Goal: Task Accomplishment & Management: Manage account settings

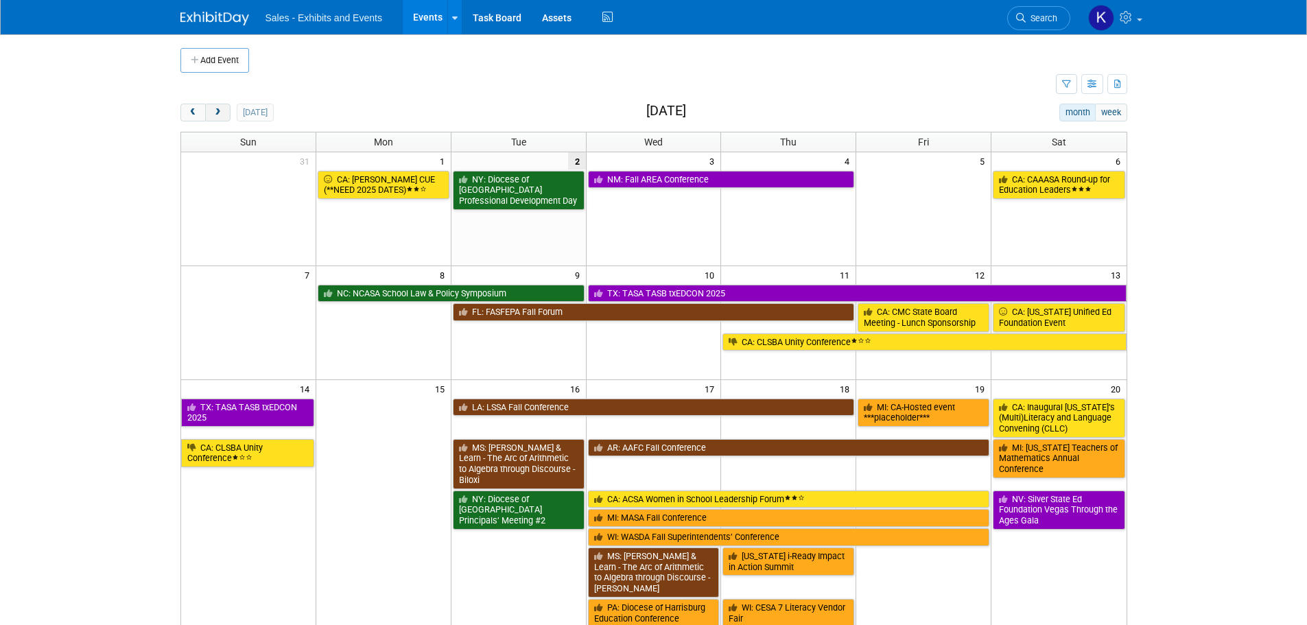
click at [220, 111] on span "next" at bounding box center [218, 112] width 10 height 9
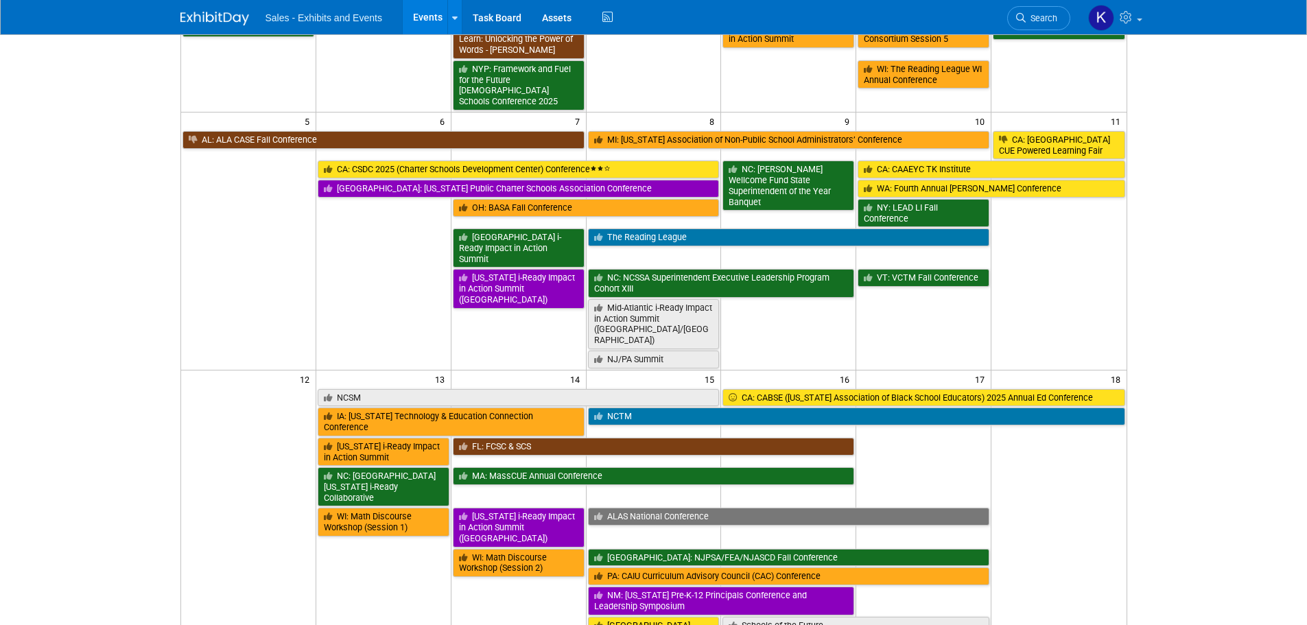
scroll to position [206, 0]
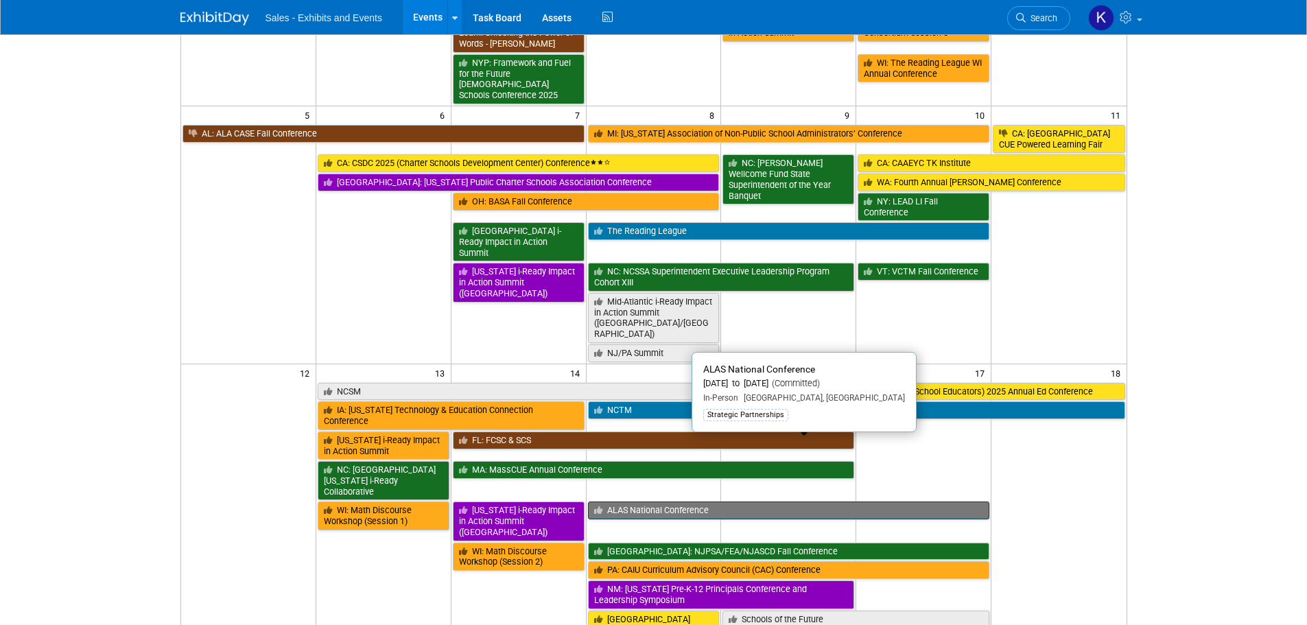
click at [711, 502] on link "ALAS National Conference" at bounding box center [789, 511] width 402 height 18
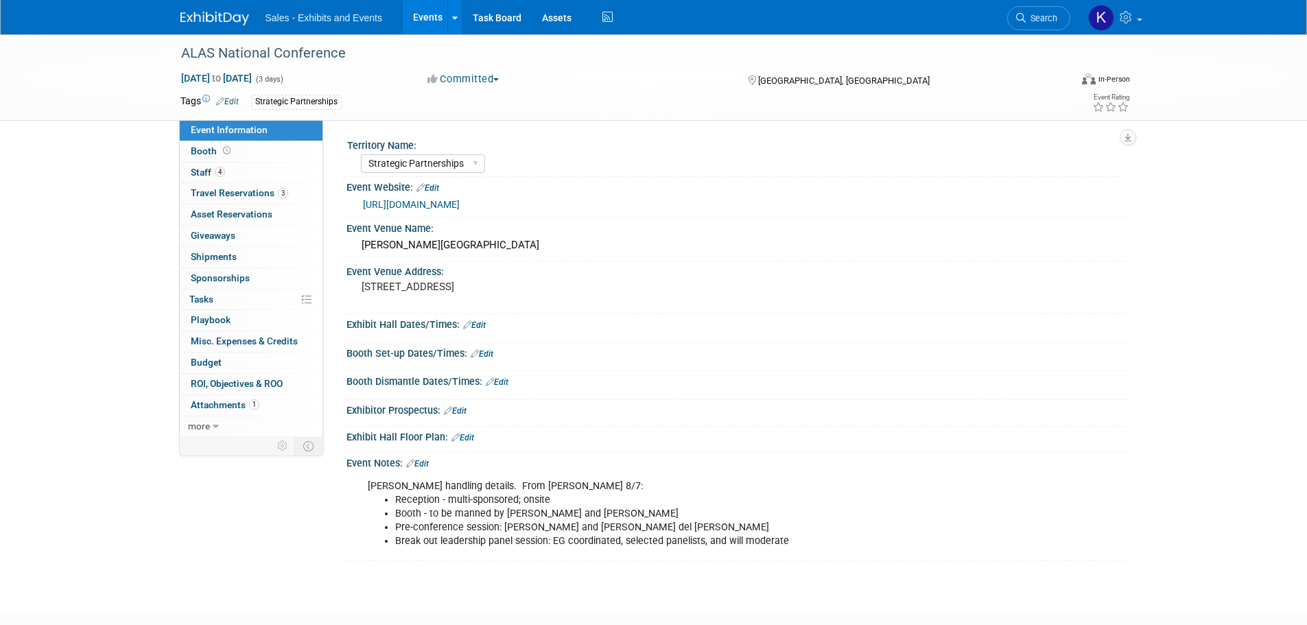
select select "Strategic Partnerships"
click at [204, 169] on span "Staff 4" at bounding box center [208, 172] width 34 height 11
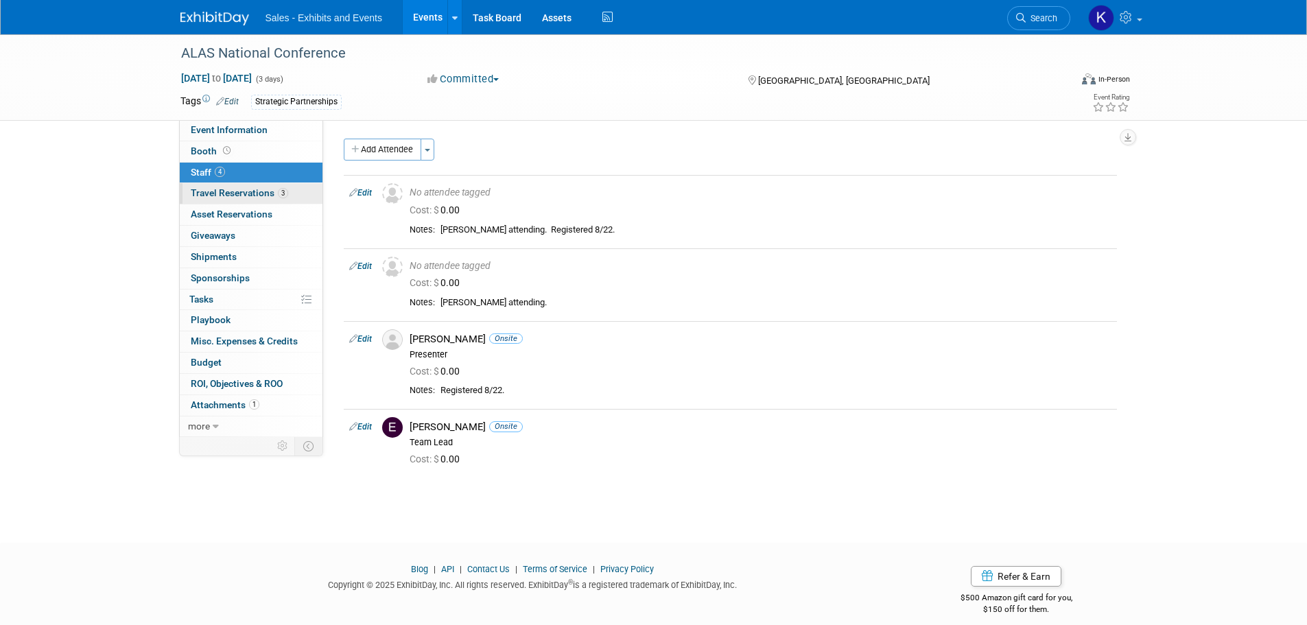
drag, startPoint x: 248, startPoint y: 194, endPoint x: 268, endPoint y: 199, distance: 20.5
click at [248, 195] on span "Travel Reservations 3" at bounding box center [239, 192] width 97 height 11
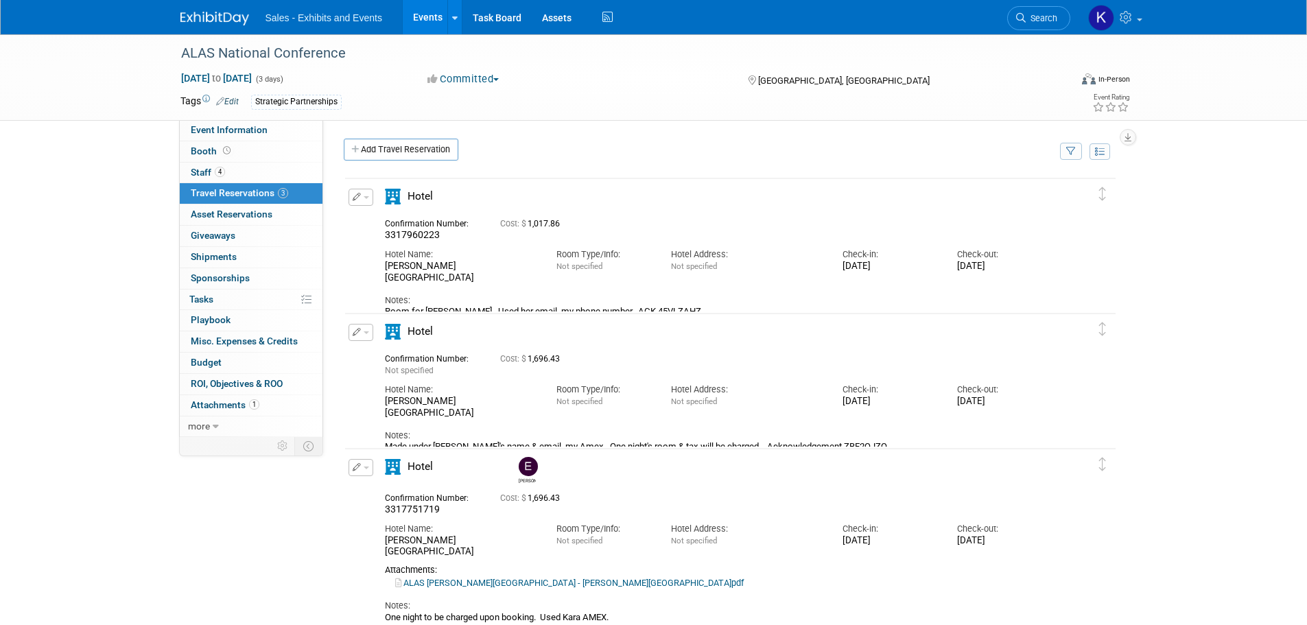
drag, startPoint x: 412, startPoint y: 143, endPoint x: 453, endPoint y: 156, distance: 43.4
click at [412, 143] on link "Add Travel Reservation" at bounding box center [401, 150] width 115 height 22
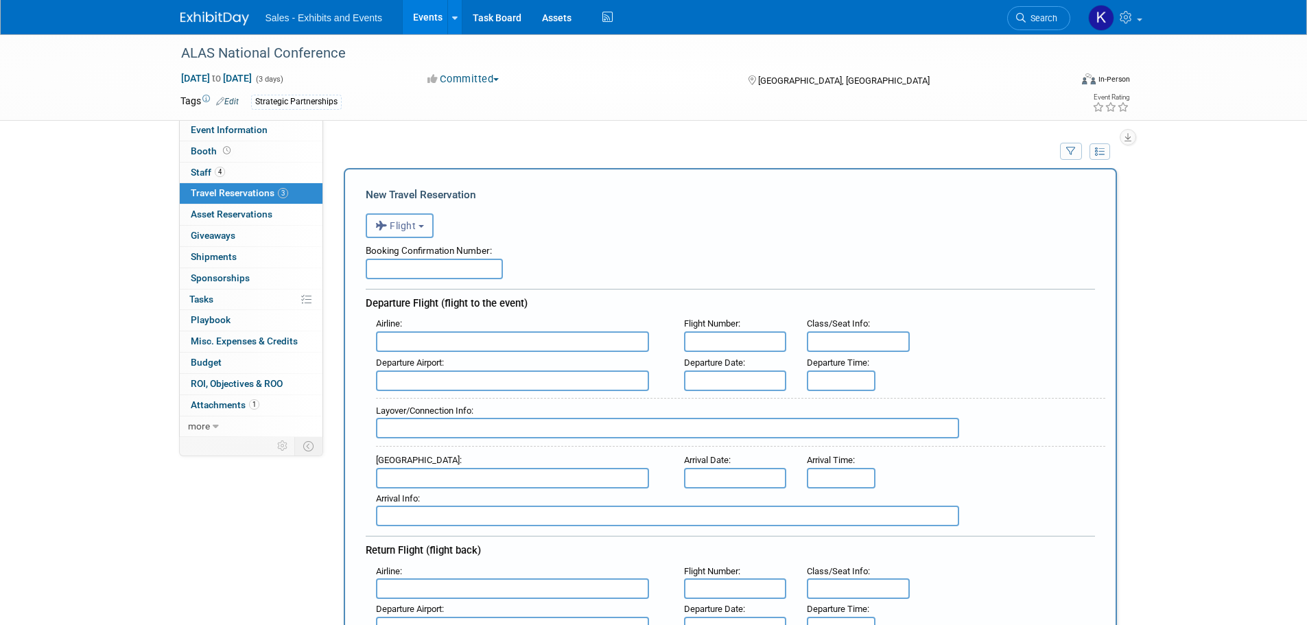
click at [429, 228] on button "Flight" at bounding box center [400, 225] width 68 height 25
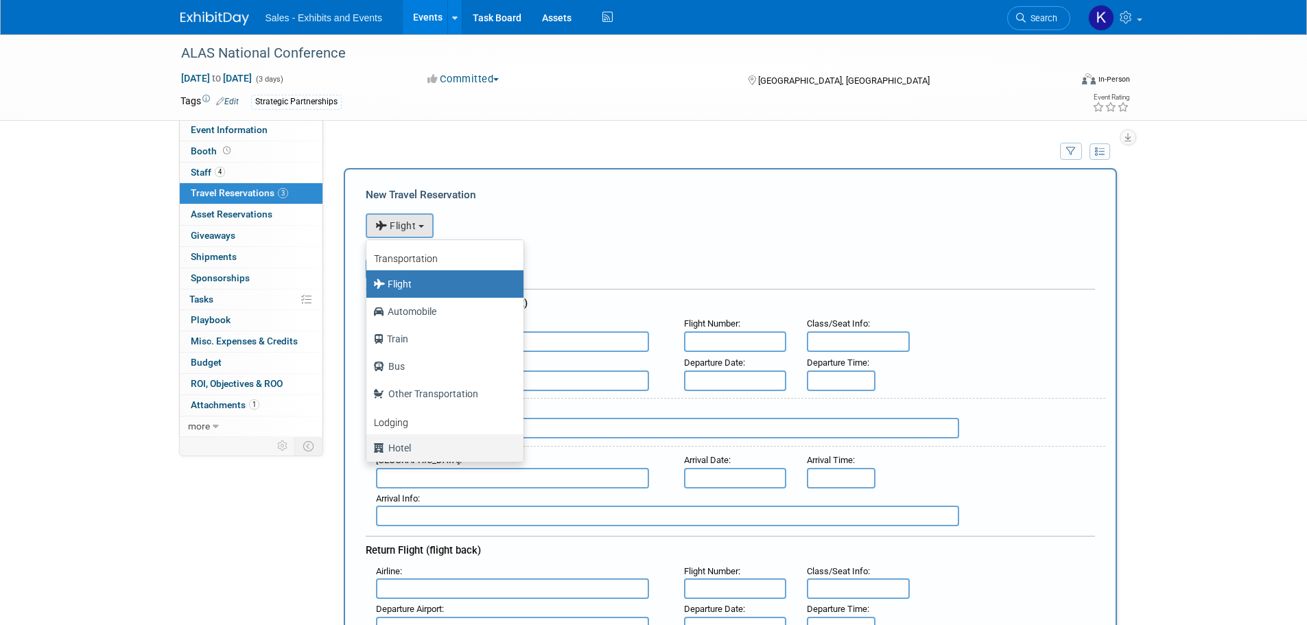
click at [408, 451] on label "Hotel" at bounding box center [441, 448] width 137 height 22
click at [368, 451] on input "Hotel" at bounding box center [364, 446] width 9 height 9
select select "6"
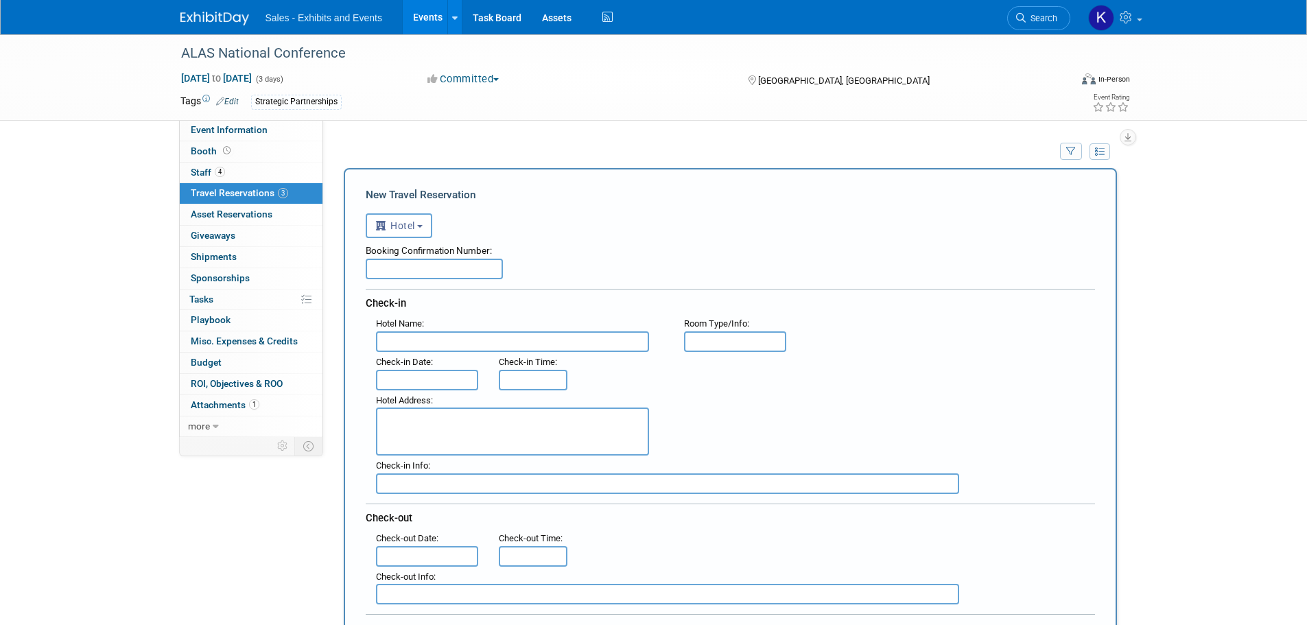
drag, startPoint x: 400, startPoint y: 338, endPoint x: 429, endPoint y: 335, distance: 29.7
click at [400, 338] on input "text" at bounding box center [512, 341] width 273 height 21
type input "P"
type input "p"
type input "Palmer House"
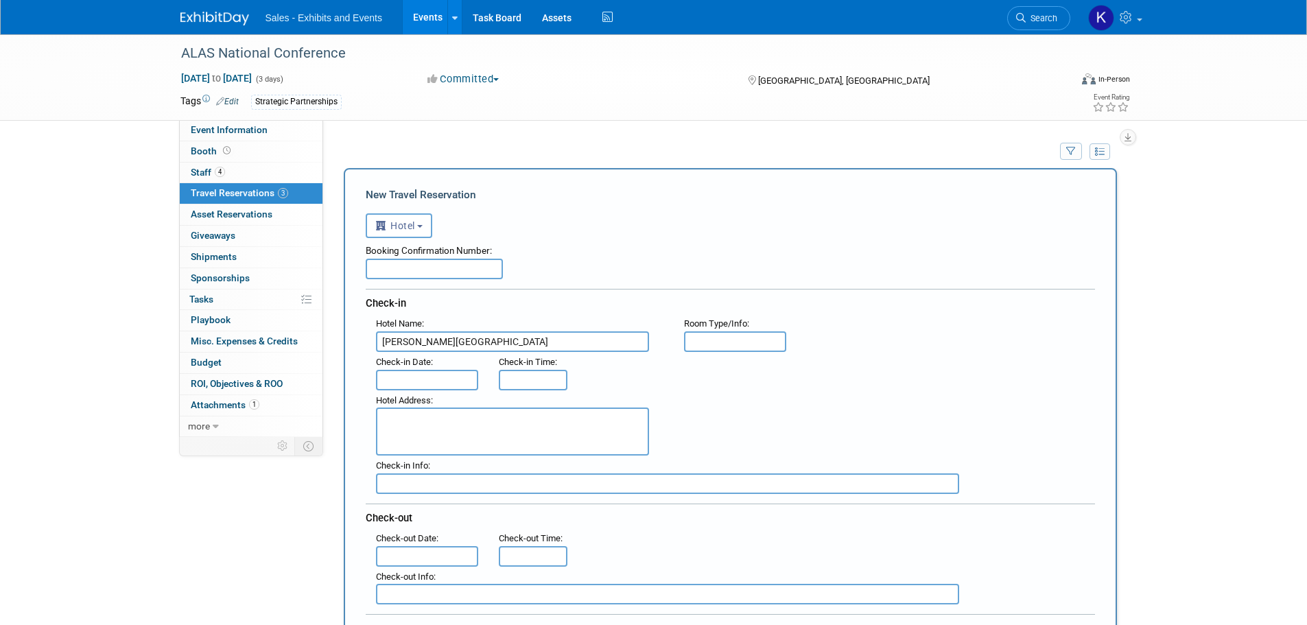
click at [733, 336] on input "text" at bounding box center [735, 341] width 103 height 21
click at [435, 377] on input "text" at bounding box center [427, 380] width 103 height 21
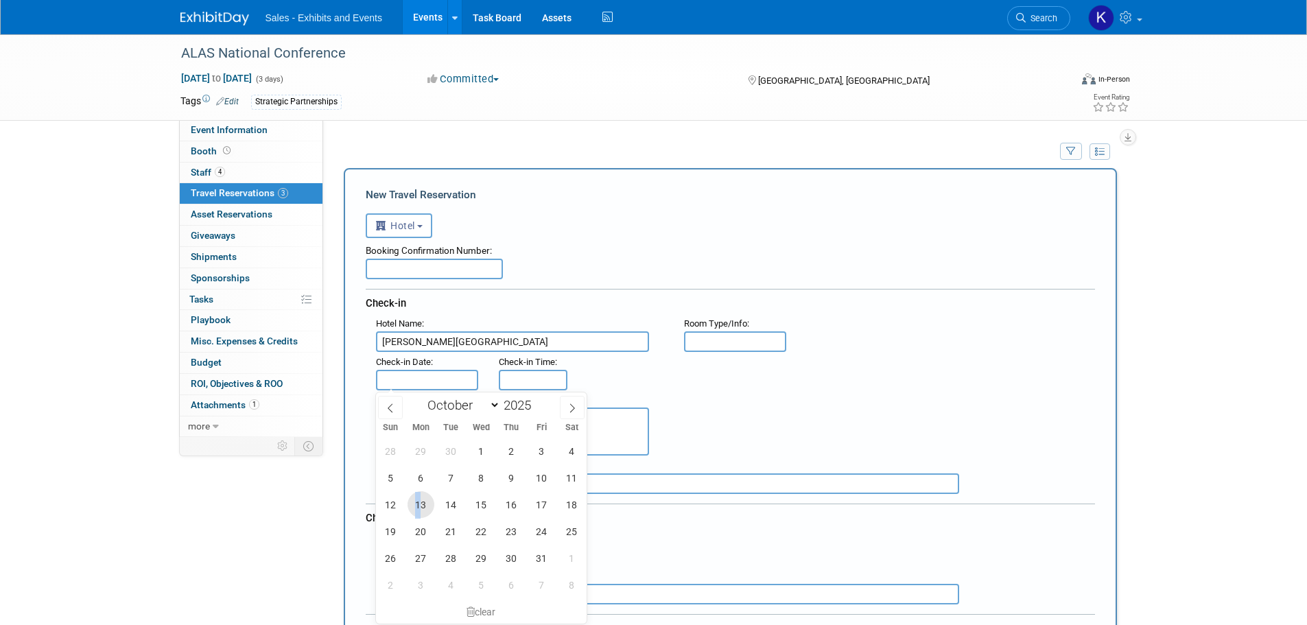
click at [420, 508] on span "13" at bounding box center [421, 504] width 27 height 27
type input "Oct 13, 2025"
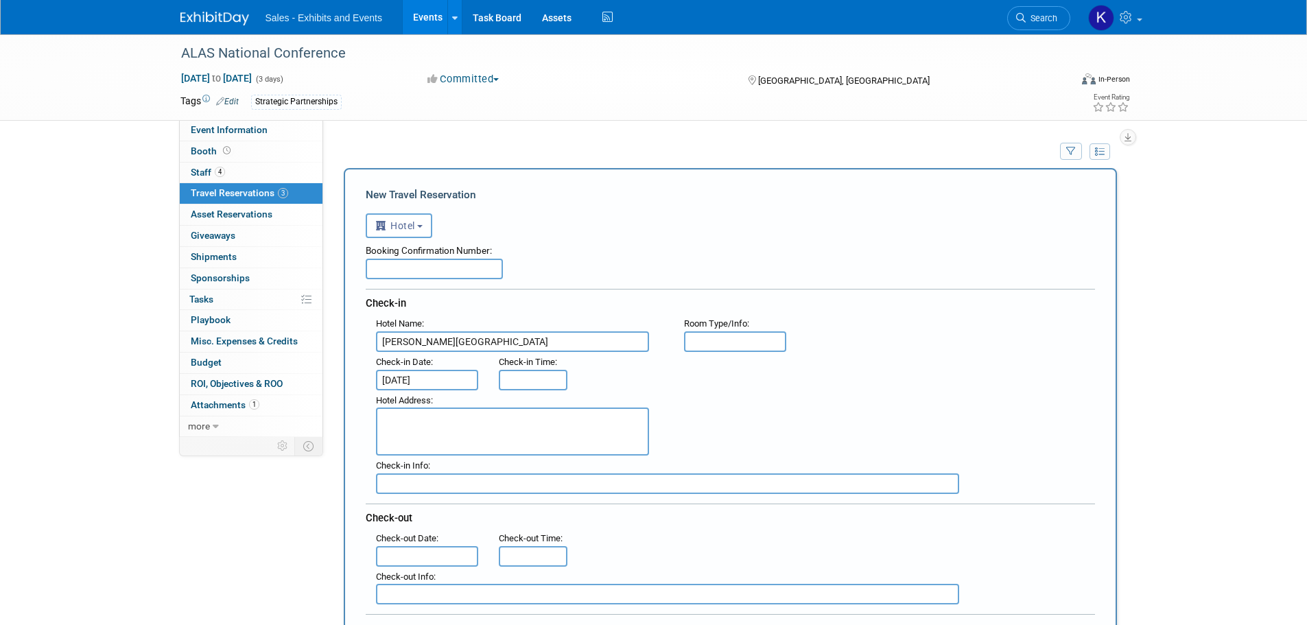
drag, startPoint x: 439, startPoint y: 554, endPoint x: 482, endPoint y: 556, distance: 43.3
click at [440, 554] on input "text" at bounding box center [427, 556] width 103 height 21
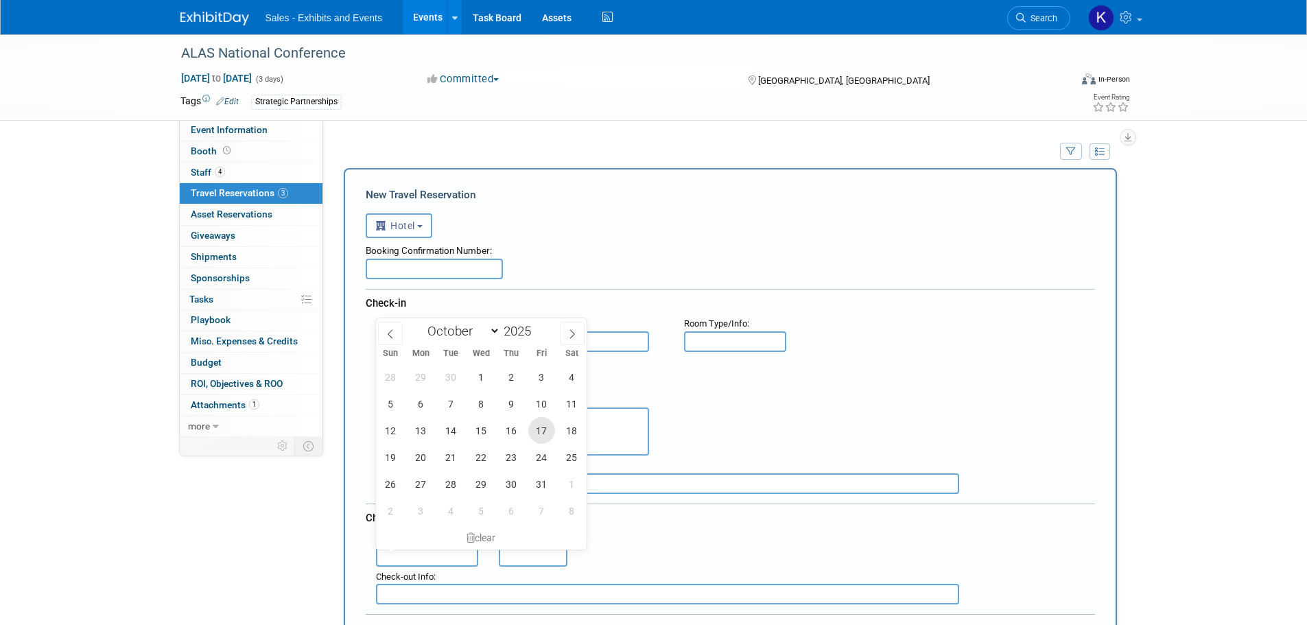
click at [543, 436] on span "17" at bounding box center [541, 430] width 27 height 27
type input "Oct 17, 2025"
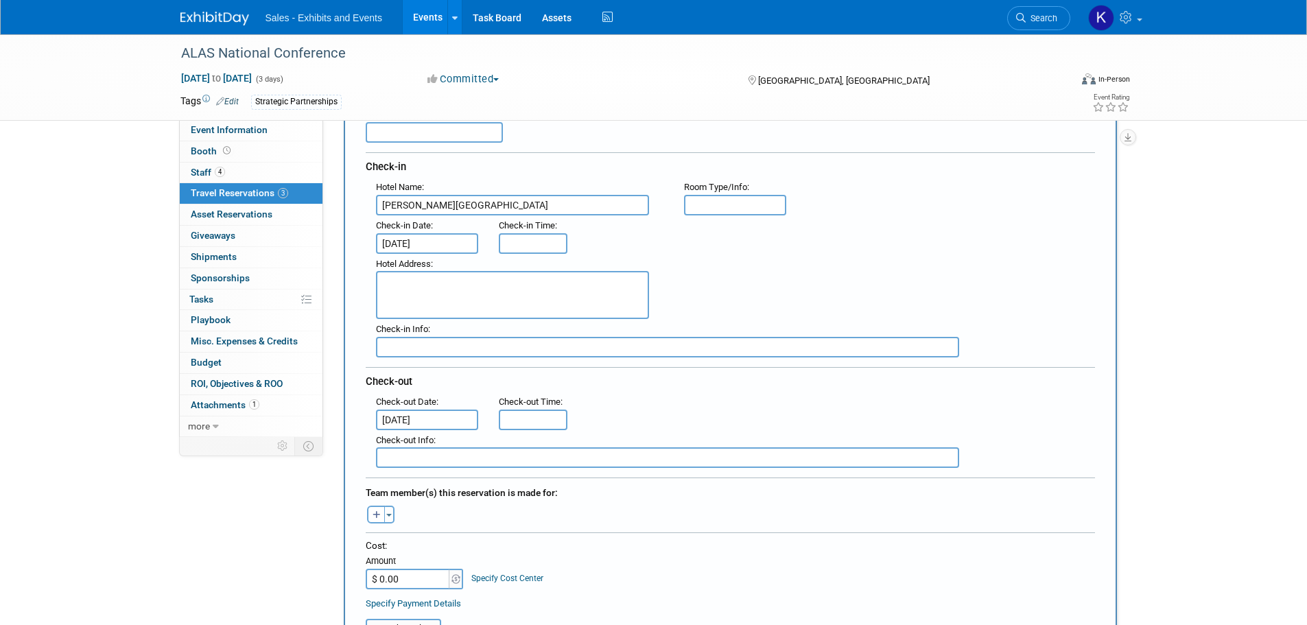
scroll to position [137, 0]
type input "$ 1,357.14"
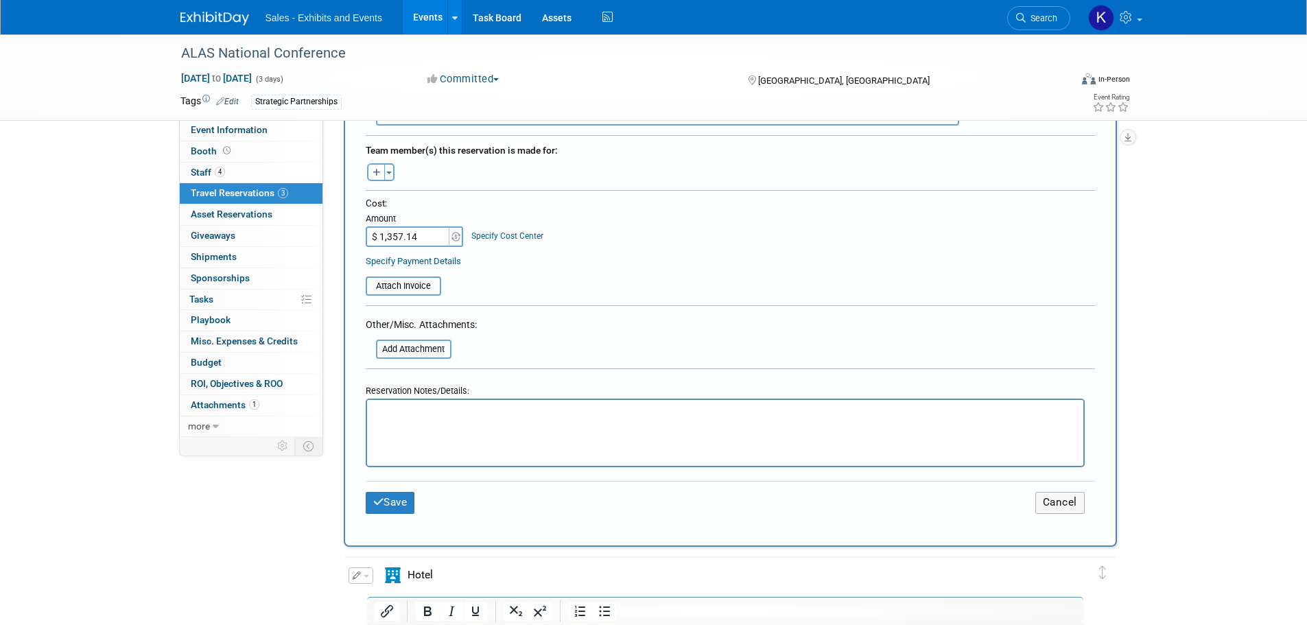
scroll to position [480, 0]
click at [636, 263] on table "Attach Invoice" at bounding box center [730, 279] width 729 height 32
drag, startPoint x: 450, startPoint y: 408, endPoint x: 463, endPoint y: 404, distance: 13.7
click at [453, 408] on p "Rich Text Area. Press ALT-0 for help." at bounding box center [725, 411] width 700 height 14
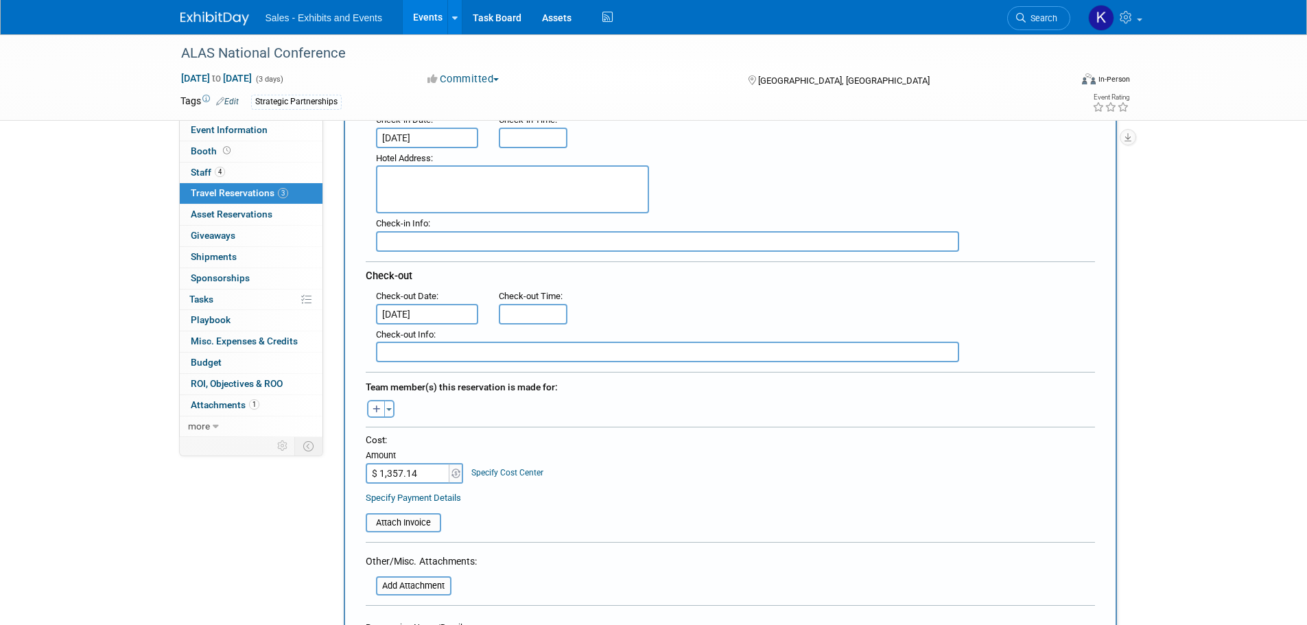
scroll to position [274, 0]
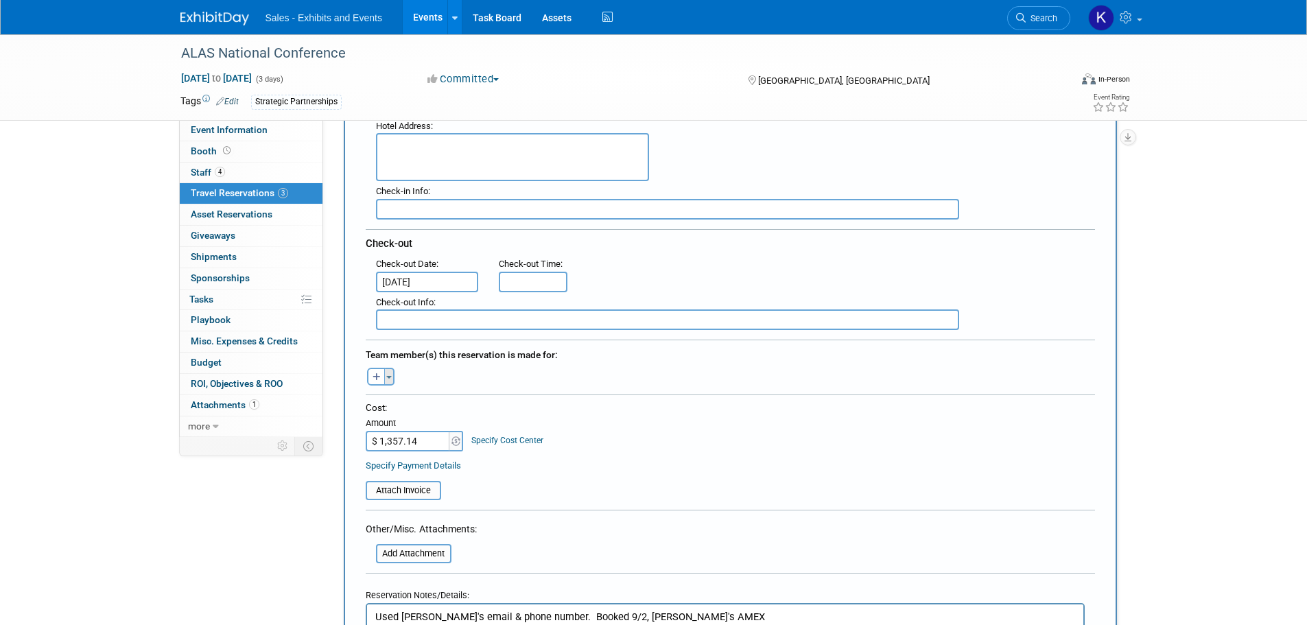
click at [391, 375] on button "Toggle Dropdown" at bounding box center [389, 377] width 10 height 18
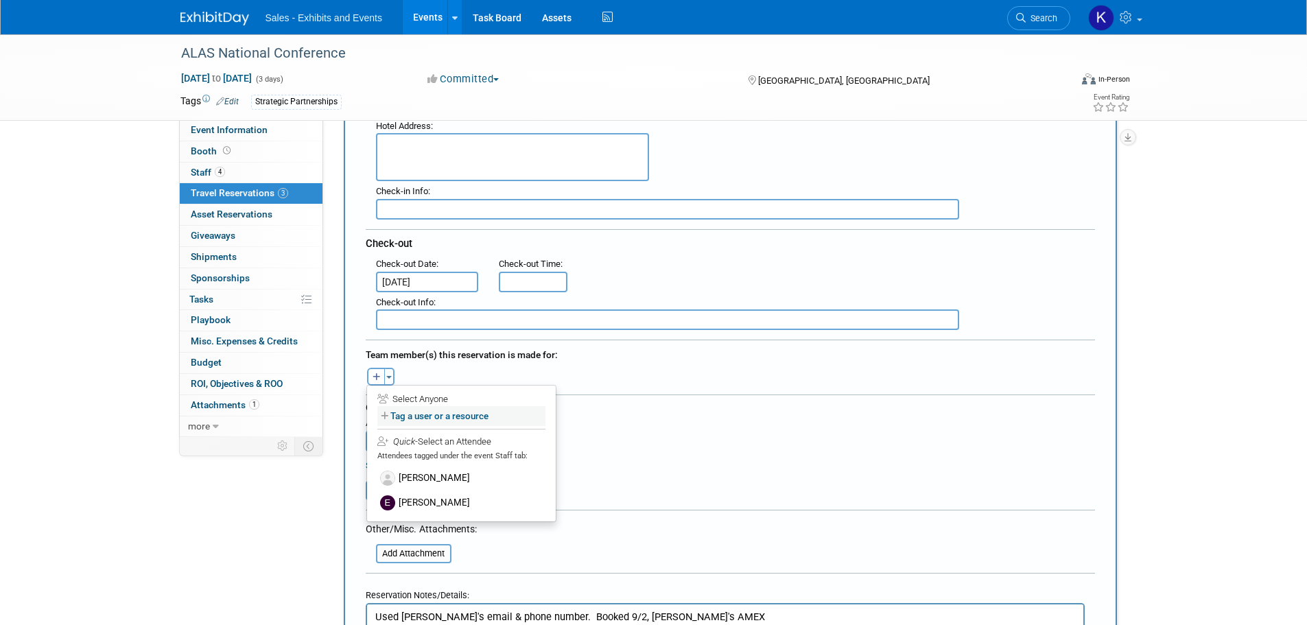
click at [415, 416] on label "Tag a user or a resource" at bounding box center [461, 416] width 168 height 20
select select
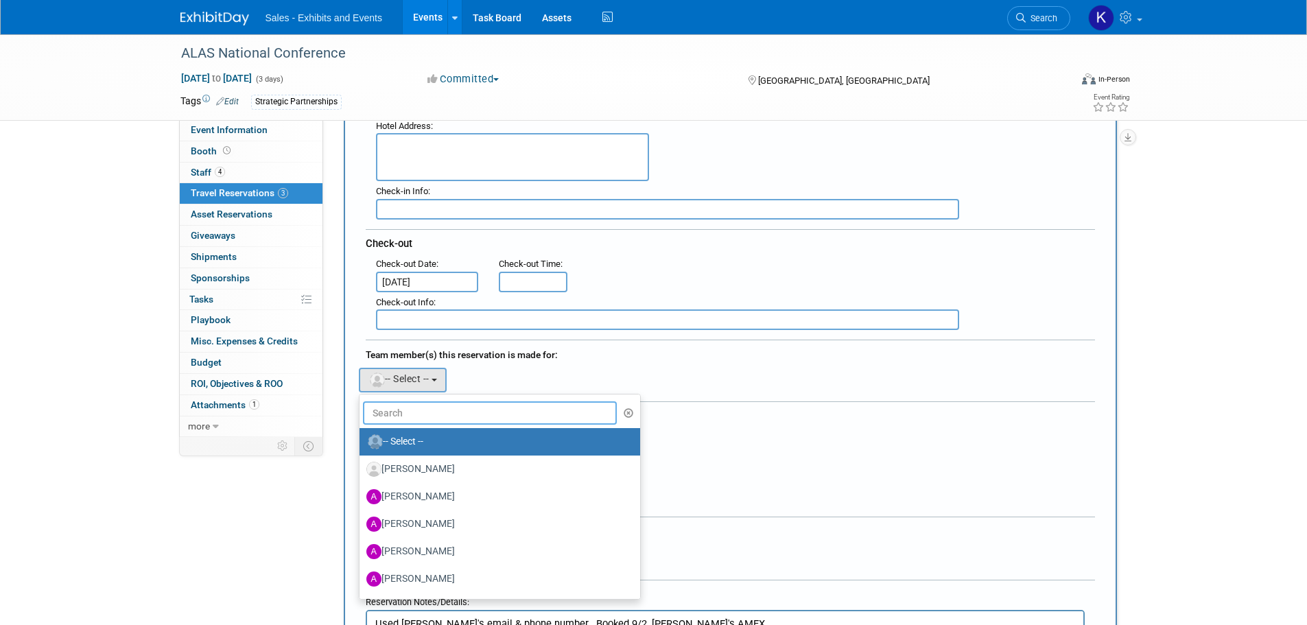
click at [470, 412] on input "text" at bounding box center [490, 412] width 255 height 23
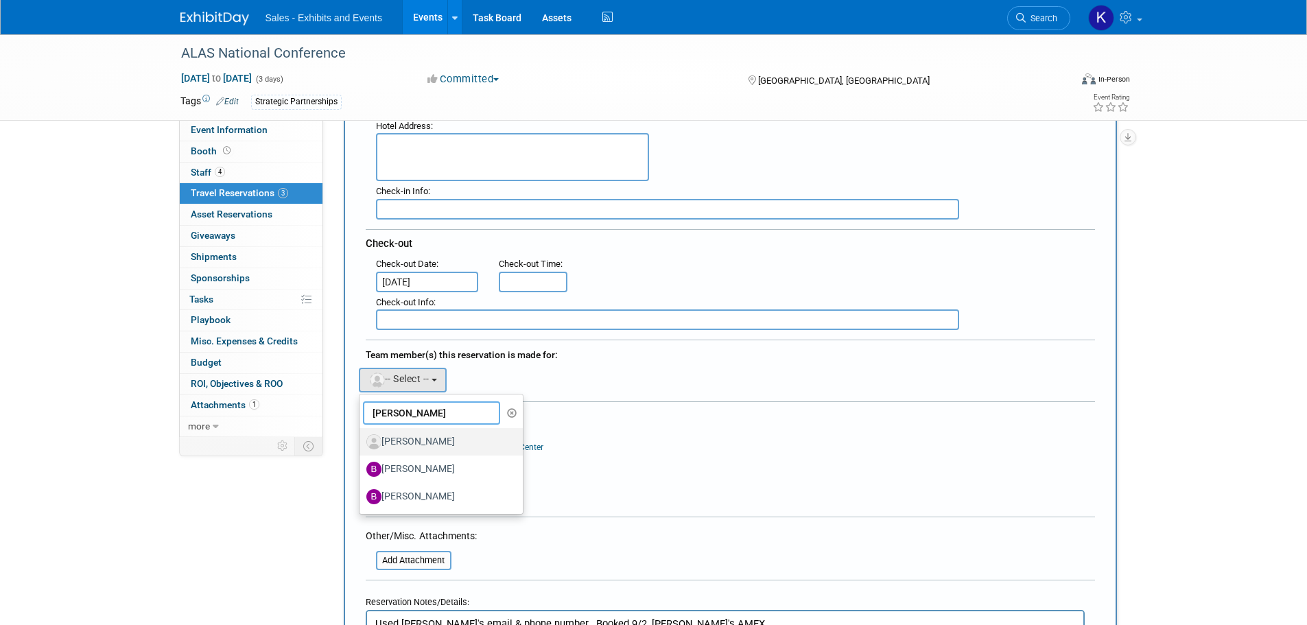
type input "Brian"
drag, startPoint x: 432, startPoint y: 434, endPoint x: 462, endPoint y: 433, distance: 30.2
click at [433, 434] on label "Brian Benavides" at bounding box center [437, 442] width 143 height 22
click at [362, 436] on input "Brian Benavides" at bounding box center [357, 440] width 9 height 9
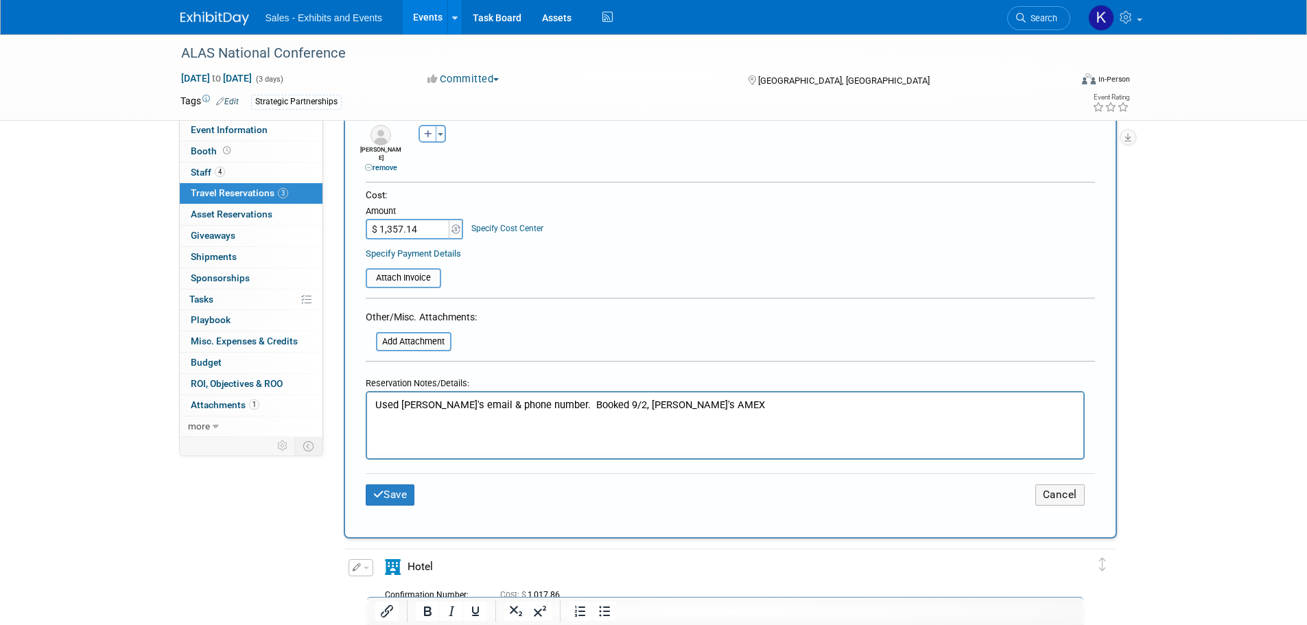
scroll to position [549, 0]
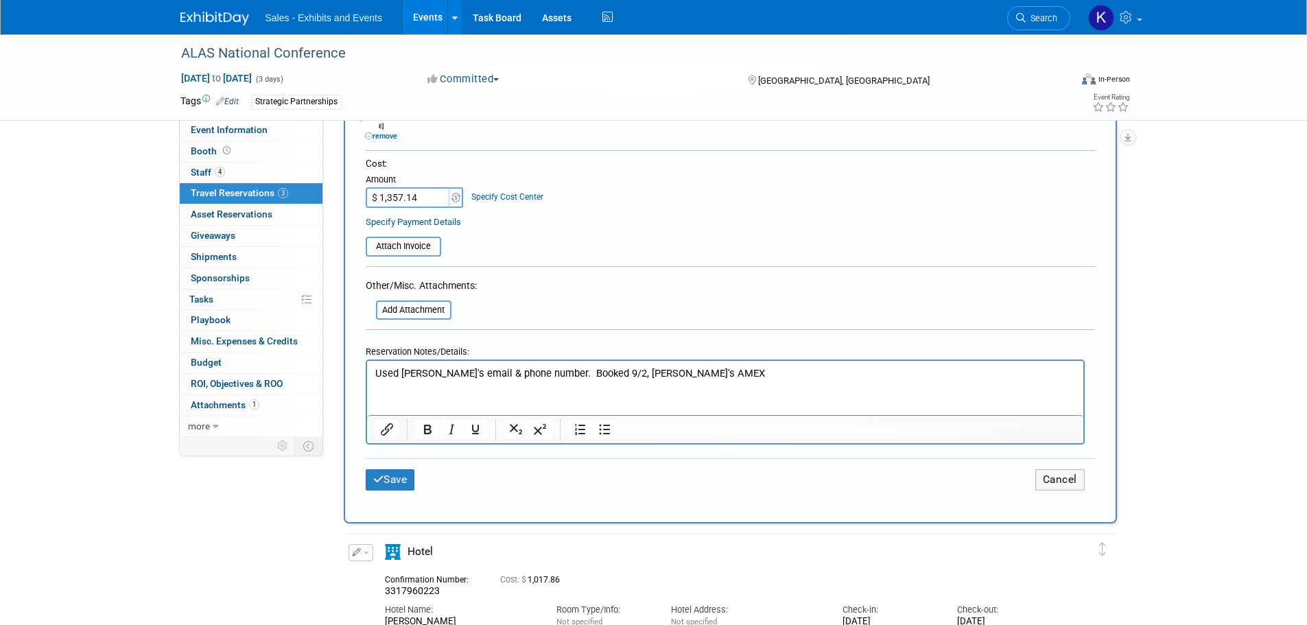
click at [673, 375] on p "Used Brian's email & phone number. Booked 9/2, Kara's AMEX" at bounding box center [725, 373] width 700 height 14
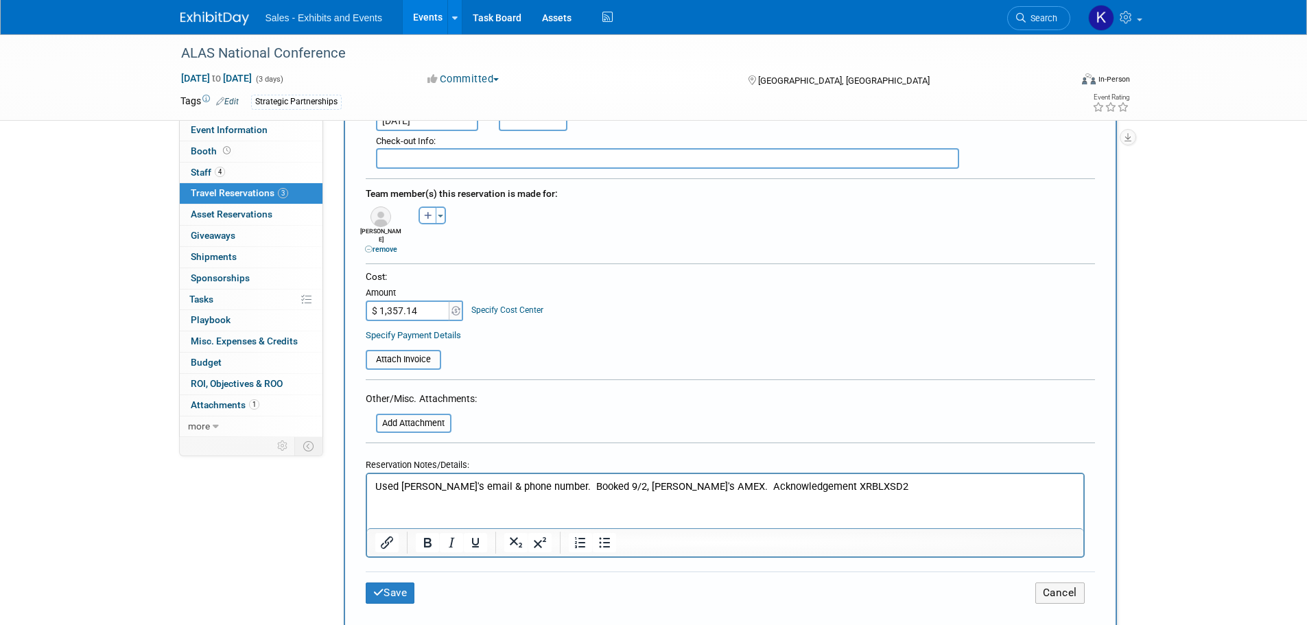
scroll to position [412, 0]
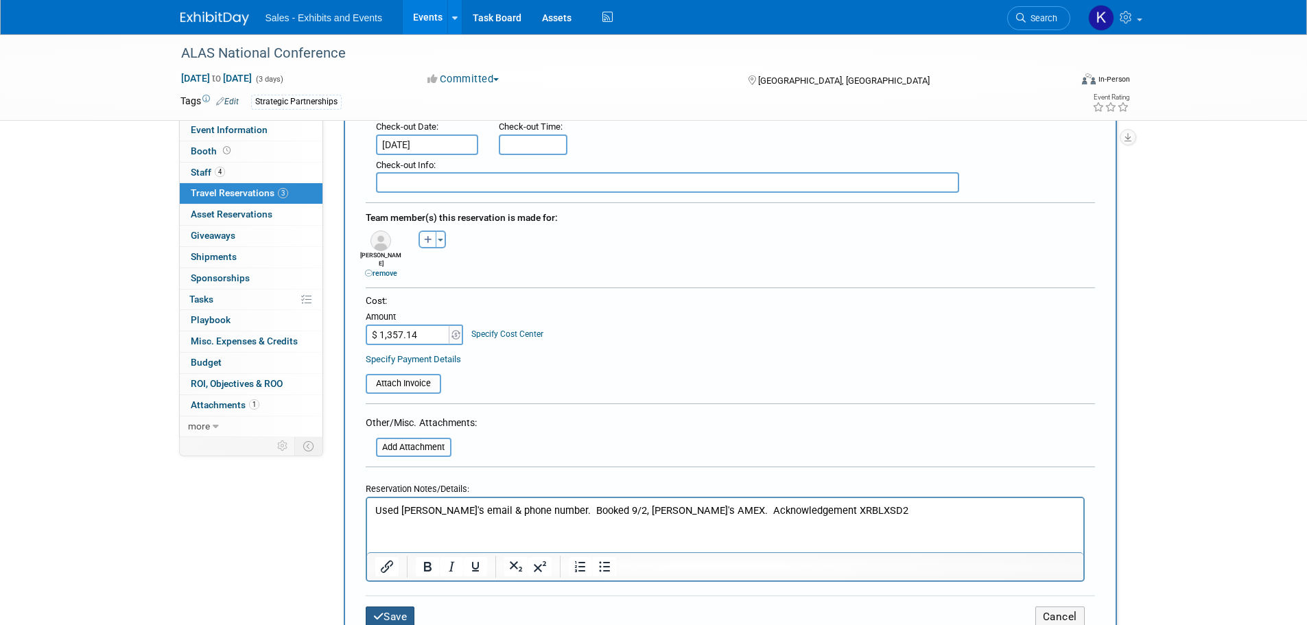
drag, startPoint x: 393, startPoint y: 606, endPoint x: 408, endPoint y: 609, distance: 14.6
click at [393, 609] on button "Save" at bounding box center [390, 616] width 49 height 21
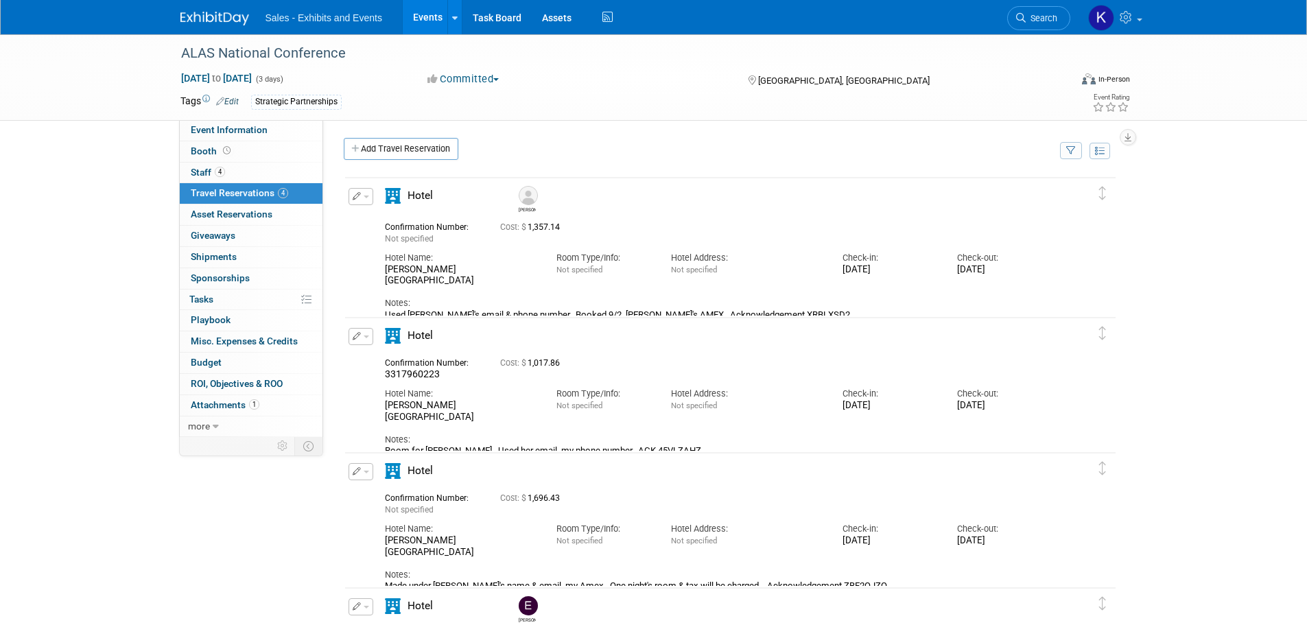
scroll to position [0, 0]
click at [204, 172] on span "Staff 4" at bounding box center [208, 172] width 34 height 11
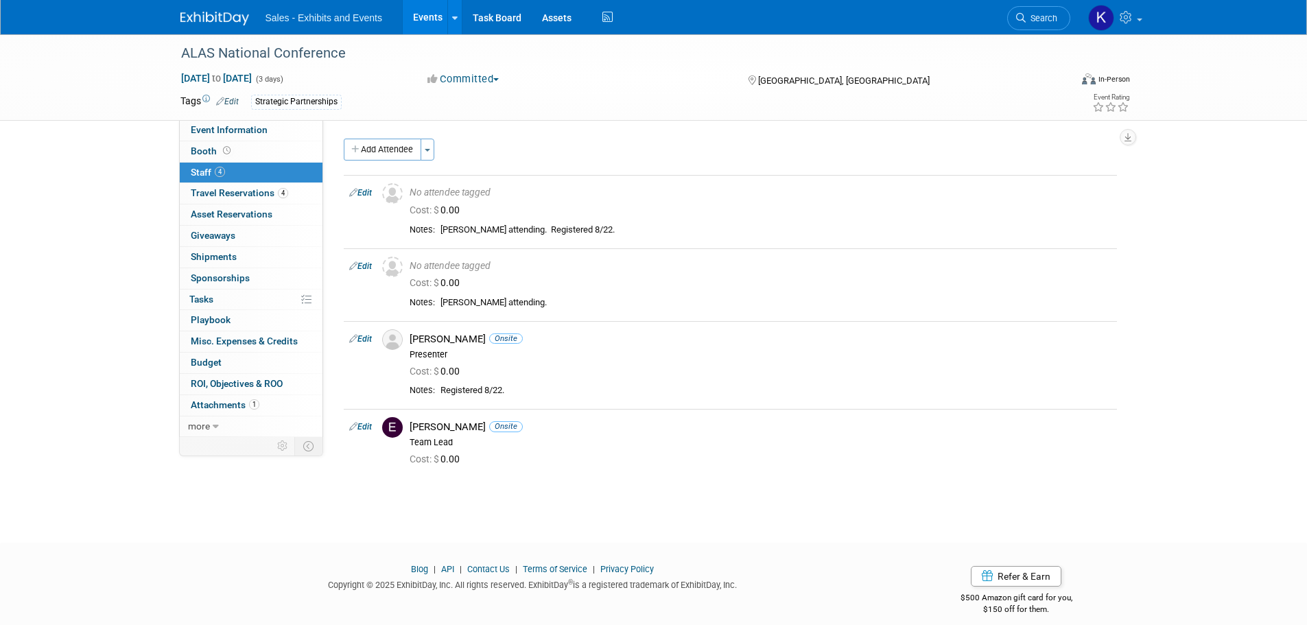
click at [231, 24] on img at bounding box center [214, 19] width 69 height 14
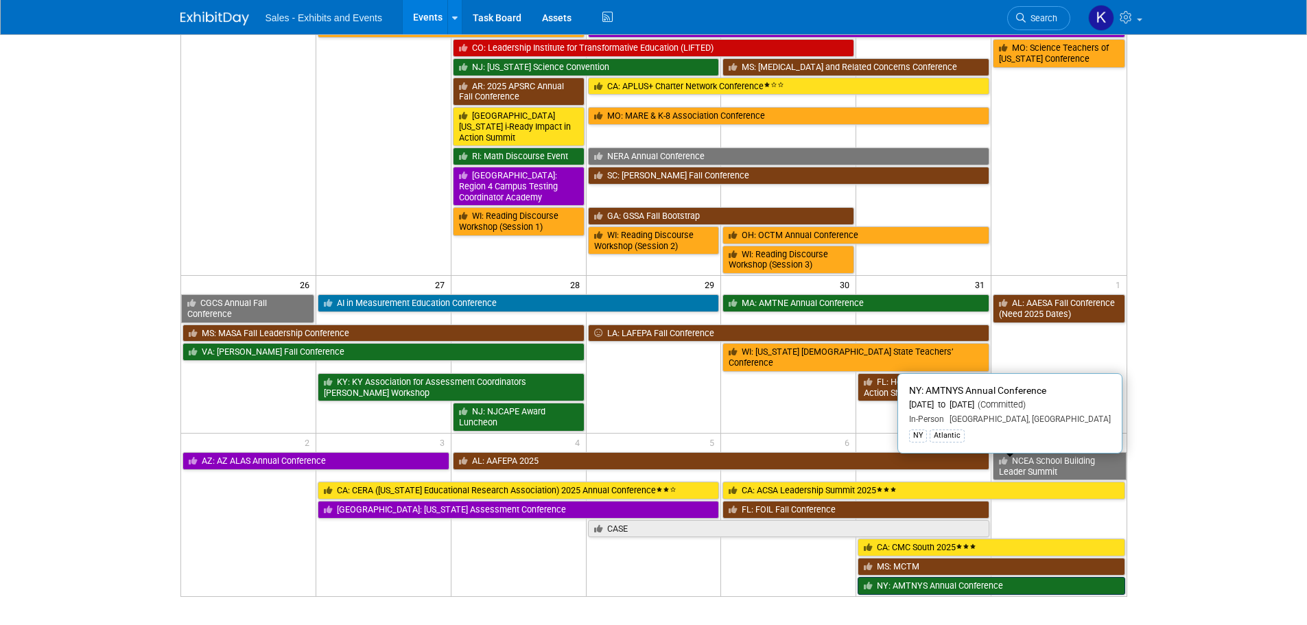
scroll to position [945, 0]
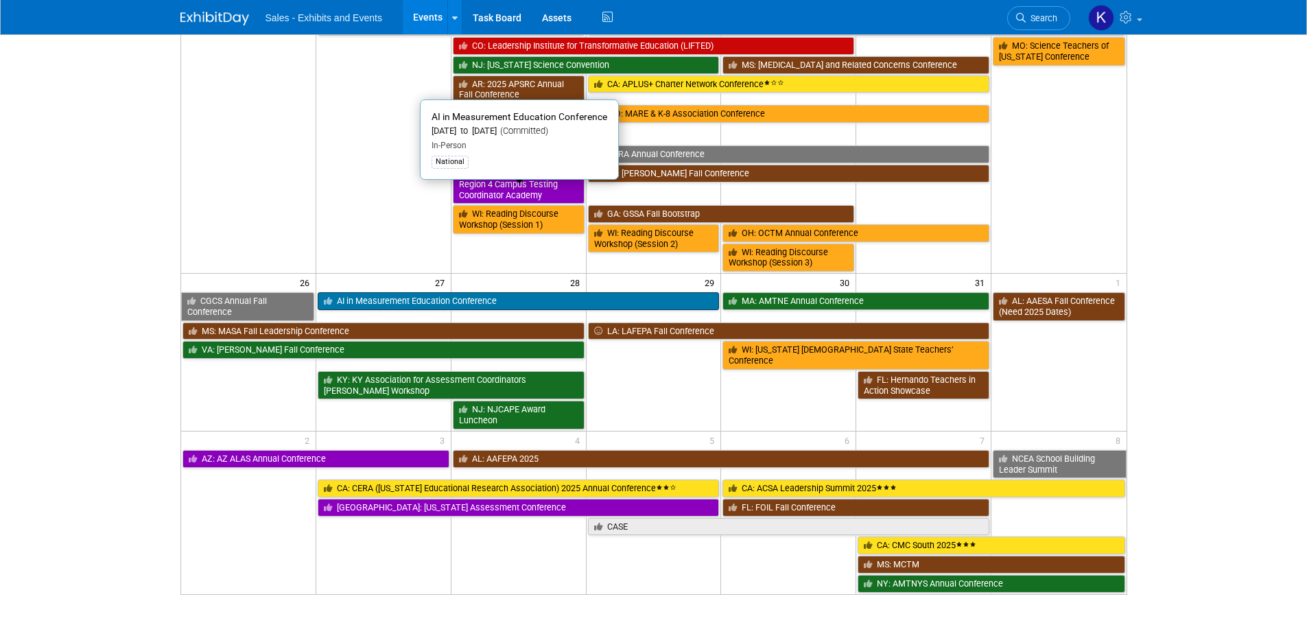
click at [410, 292] on link "AI in Measurement Education Conference" at bounding box center [519, 301] width 402 height 18
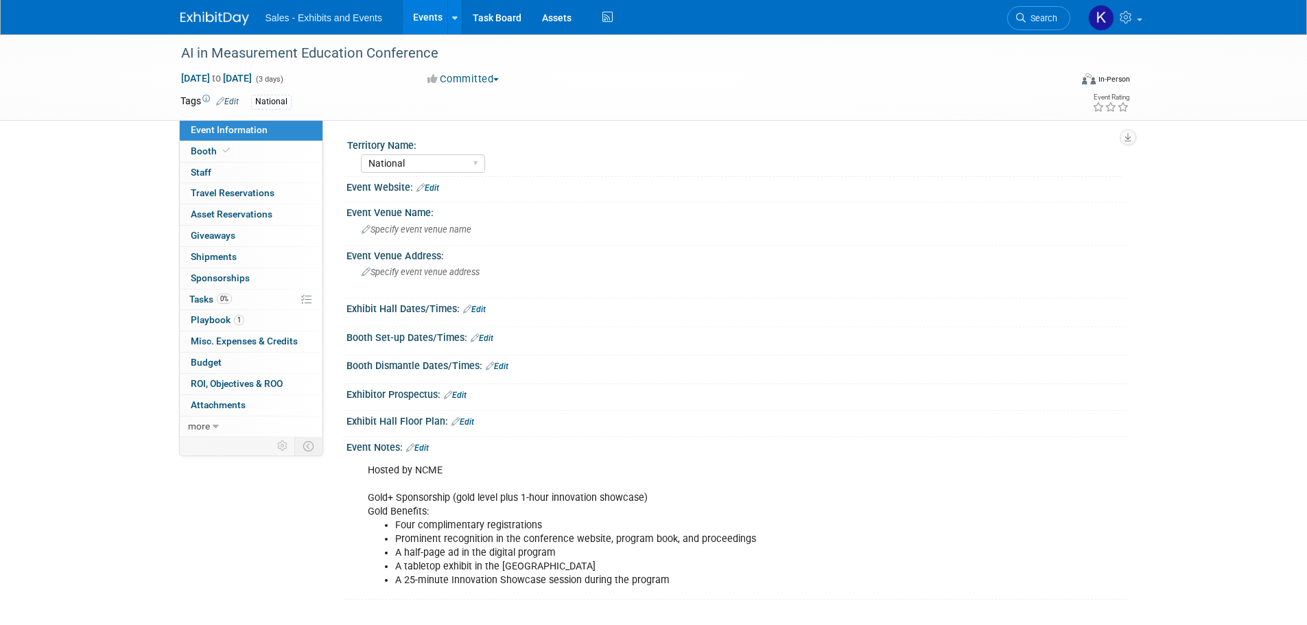
select select "National"
click at [201, 296] on span "Tasks 0%" at bounding box center [210, 299] width 43 height 11
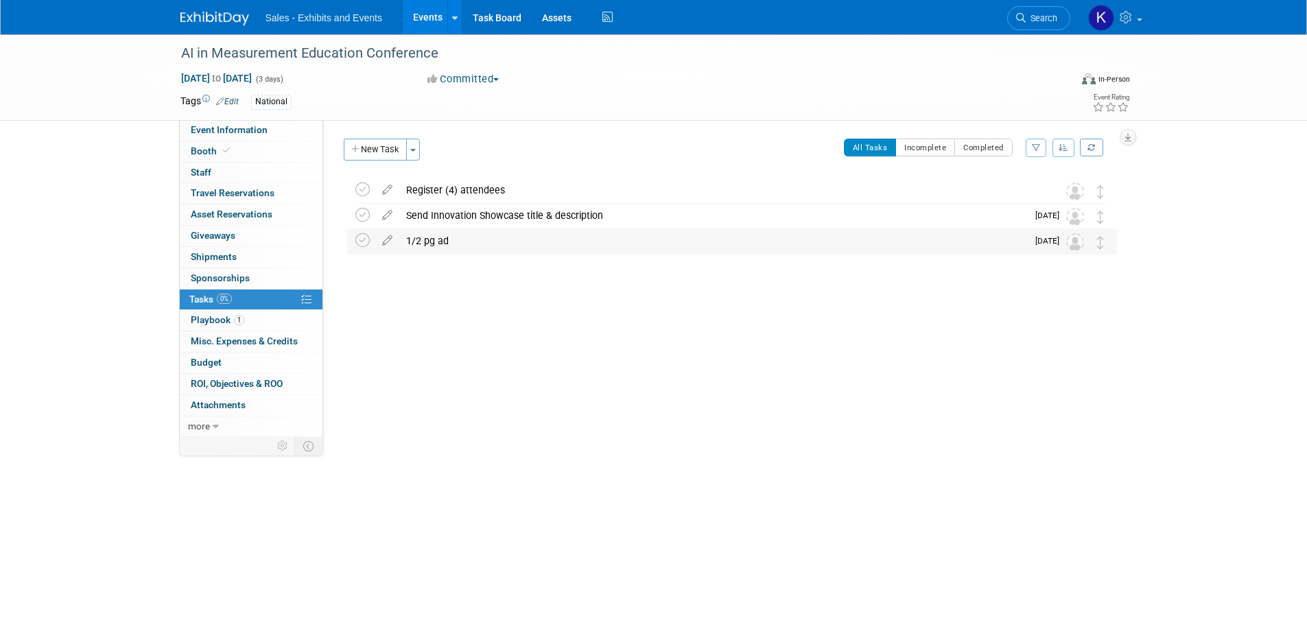
click at [435, 239] on div "1/2 pg ad" at bounding box center [713, 240] width 628 height 23
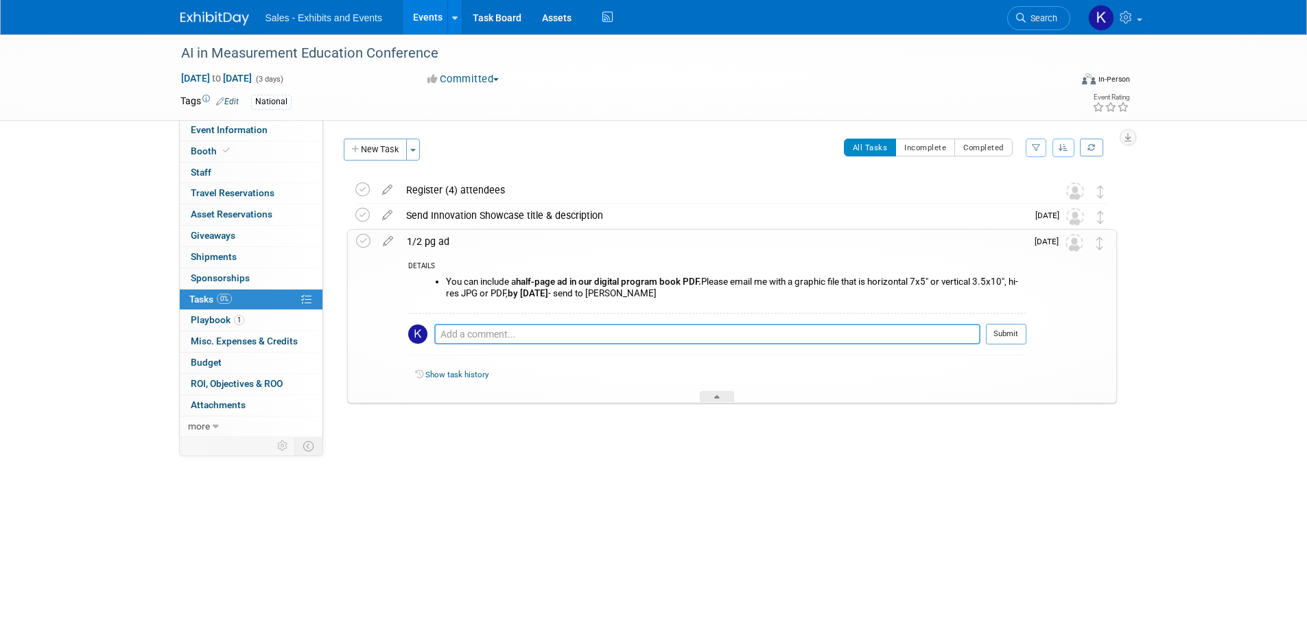
click at [596, 331] on textarea at bounding box center [707, 334] width 546 height 21
type textarea "Submitted into Workfront 9/2."
drag, startPoint x: 1009, startPoint y: 334, endPoint x: 1018, endPoint y: 333, distance: 8.9
click at [1010, 335] on button "Submit" at bounding box center [1006, 334] width 40 height 21
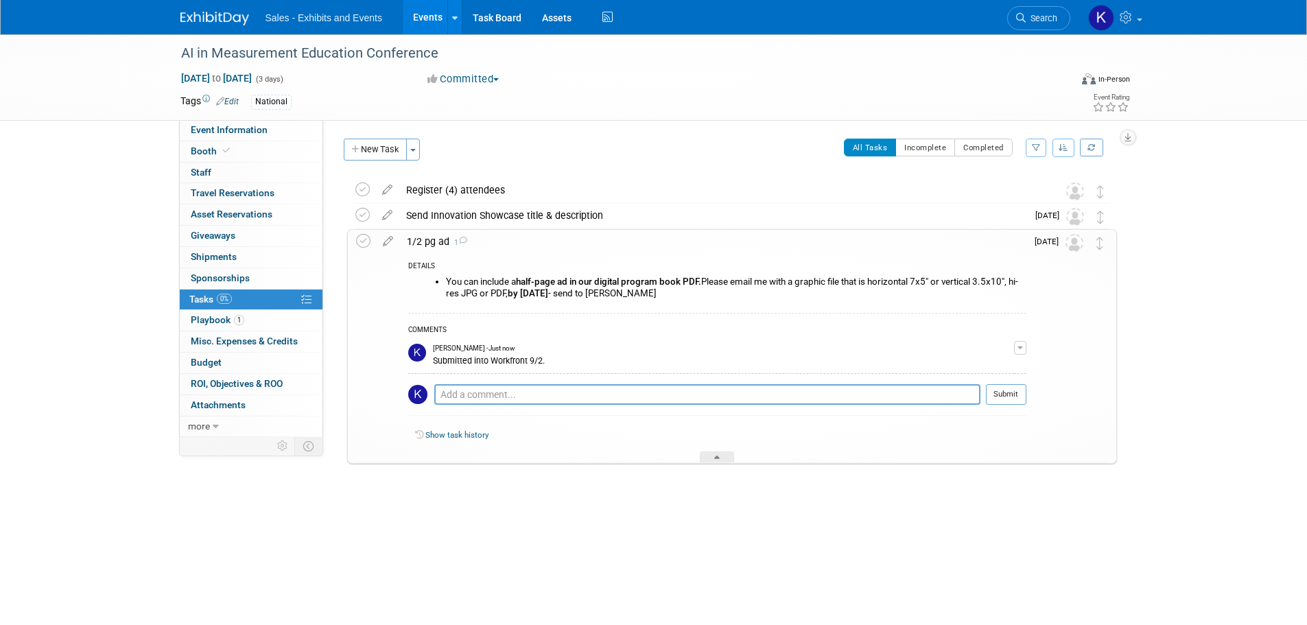
drag, startPoint x: 430, startPoint y: 493, endPoint x: 431, endPoint y: 506, distance: 13.7
click at [430, 494] on div "AI in Measurement Education Conference Oct 27, 2025 to Oct 29, 2025 (Going) Reg…" at bounding box center [728, 349] width 777 height 342
drag, startPoint x: 424, startPoint y: 506, endPoint x: 440, endPoint y: 501, distance: 16.7
click at [426, 505] on div "AI in Measurement Education Conference Oct 27, 2025 to Oct 29, 2025 (Going) Reg…" at bounding box center [728, 349] width 777 height 342
click at [207, 195] on span "Travel Reservations 0" at bounding box center [233, 192] width 84 height 11
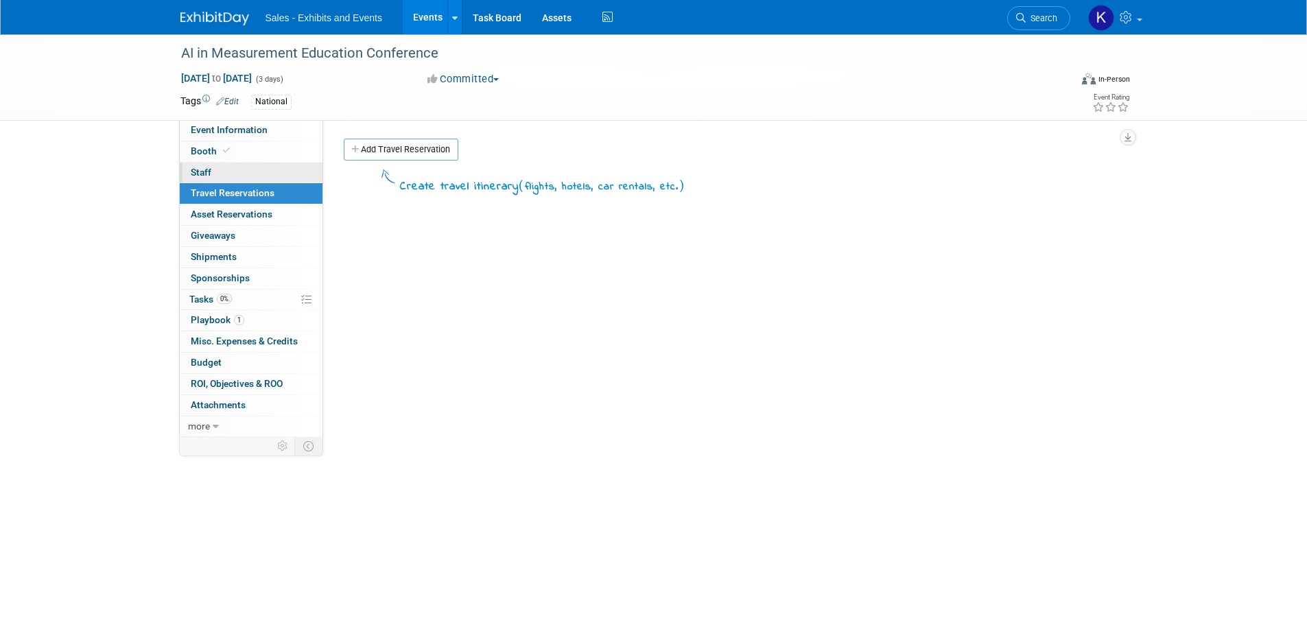
click at [207, 175] on span "Staff 0" at bounding box center [201, 172] width 21 height 11
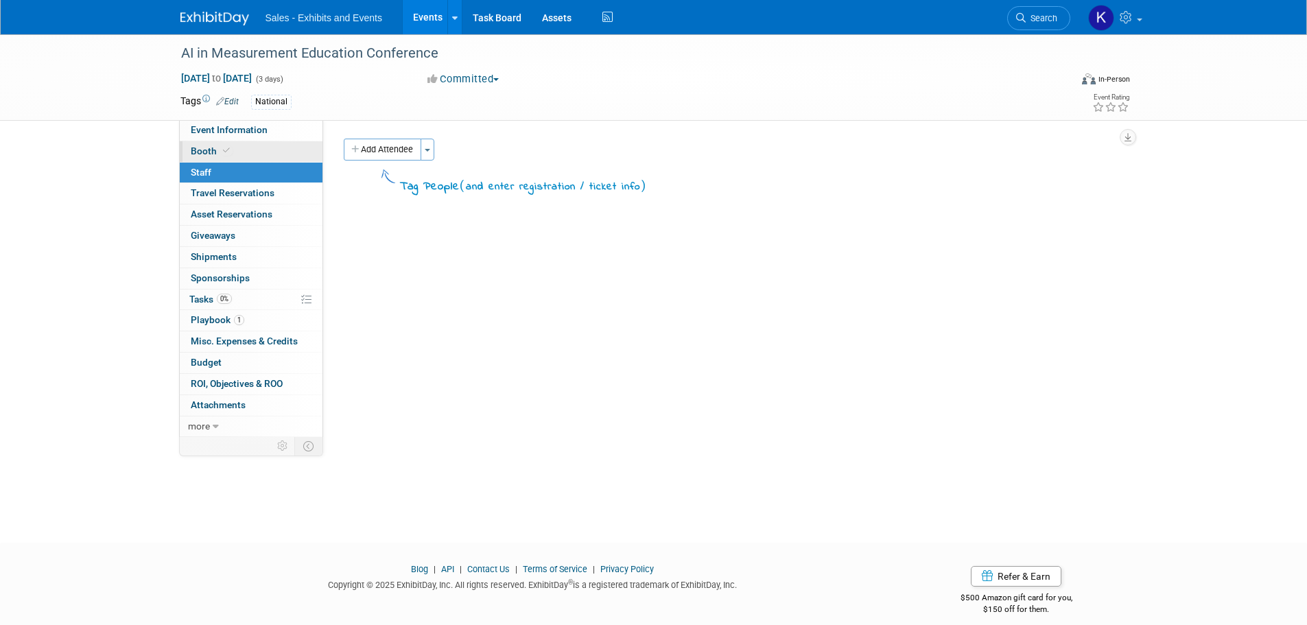
click at [204, 147] on span "Booth" at bounding box center [212, 150] width 42 height 11
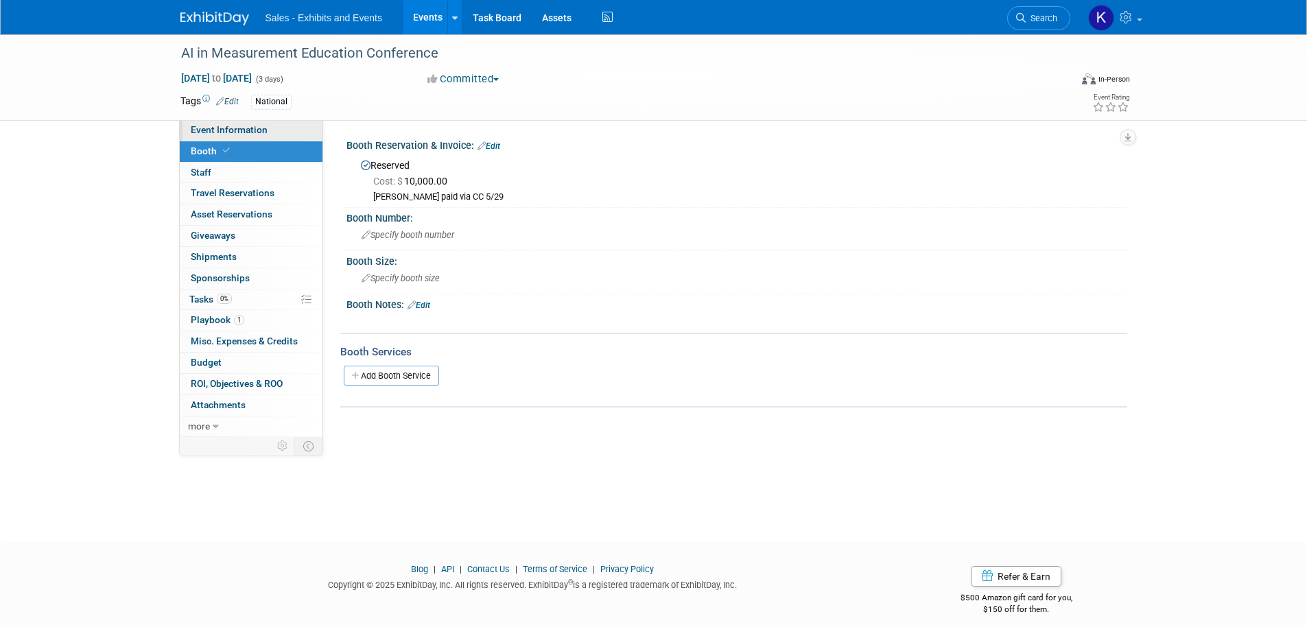
click at [215, 127] on span "Event Information" at bounding box center [229, 129] width 77 height 11
select select "National"
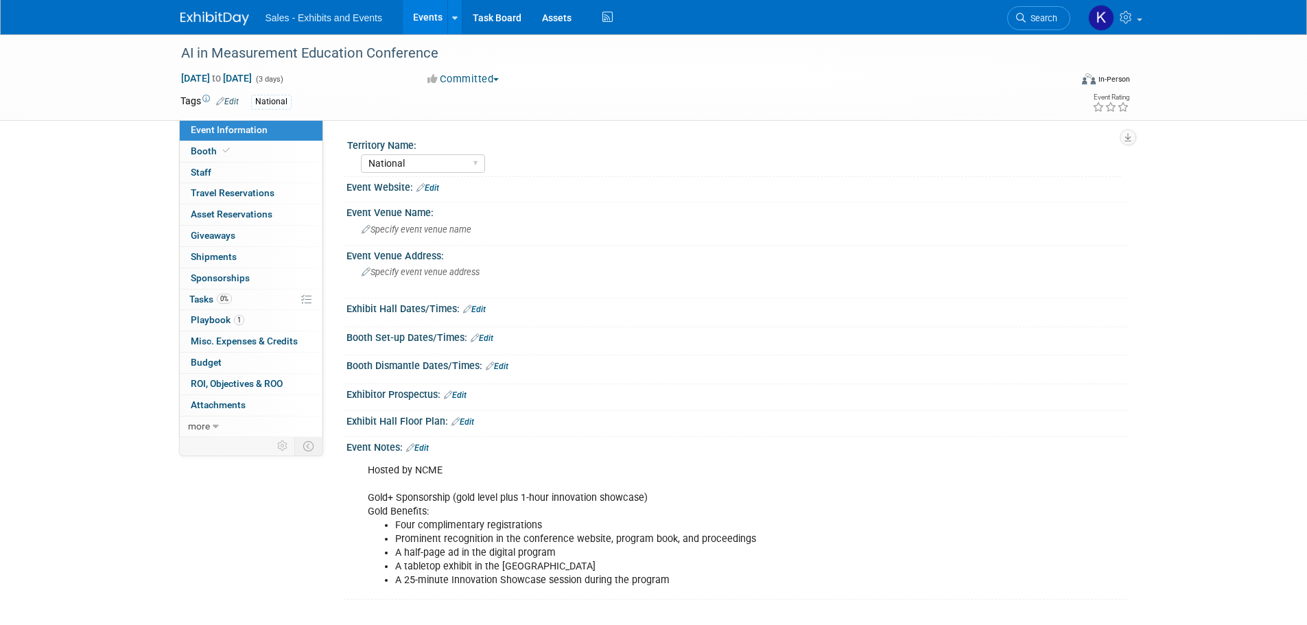
click at [490, 336] on link "Edit" at bounding box center [482, 338] width 23 height 10
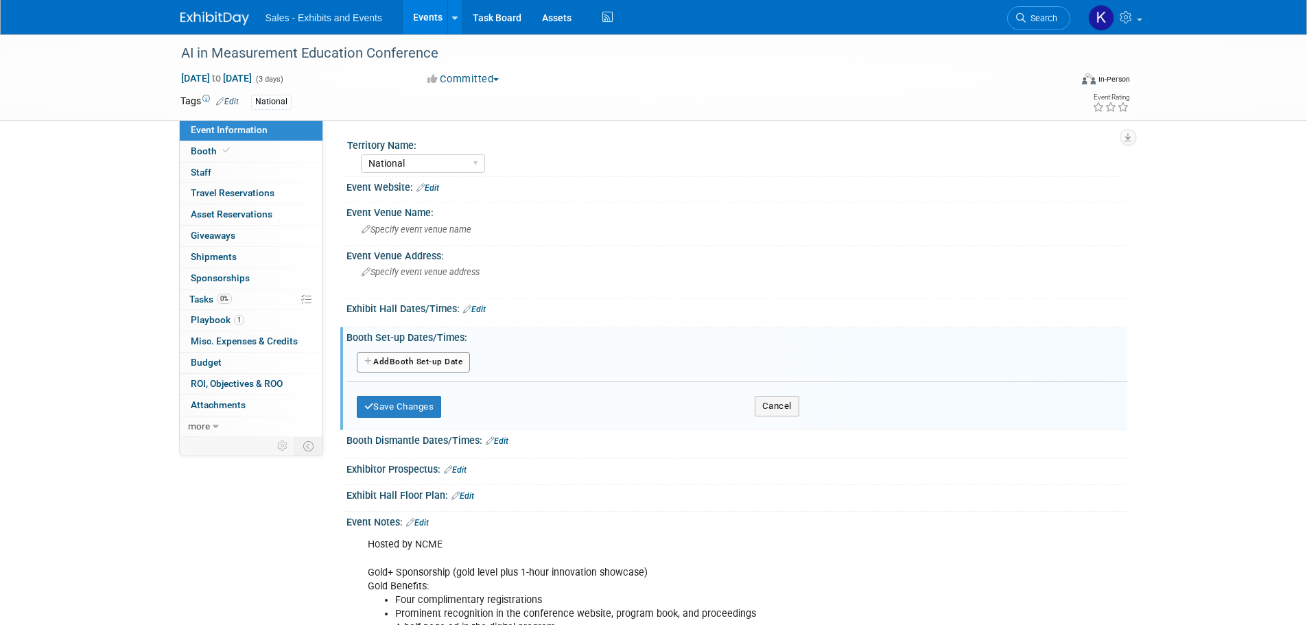
click at [460, 362] on button "Add Another Booth Set-up Date" at bounding box center [414, 362] width 114 height 21
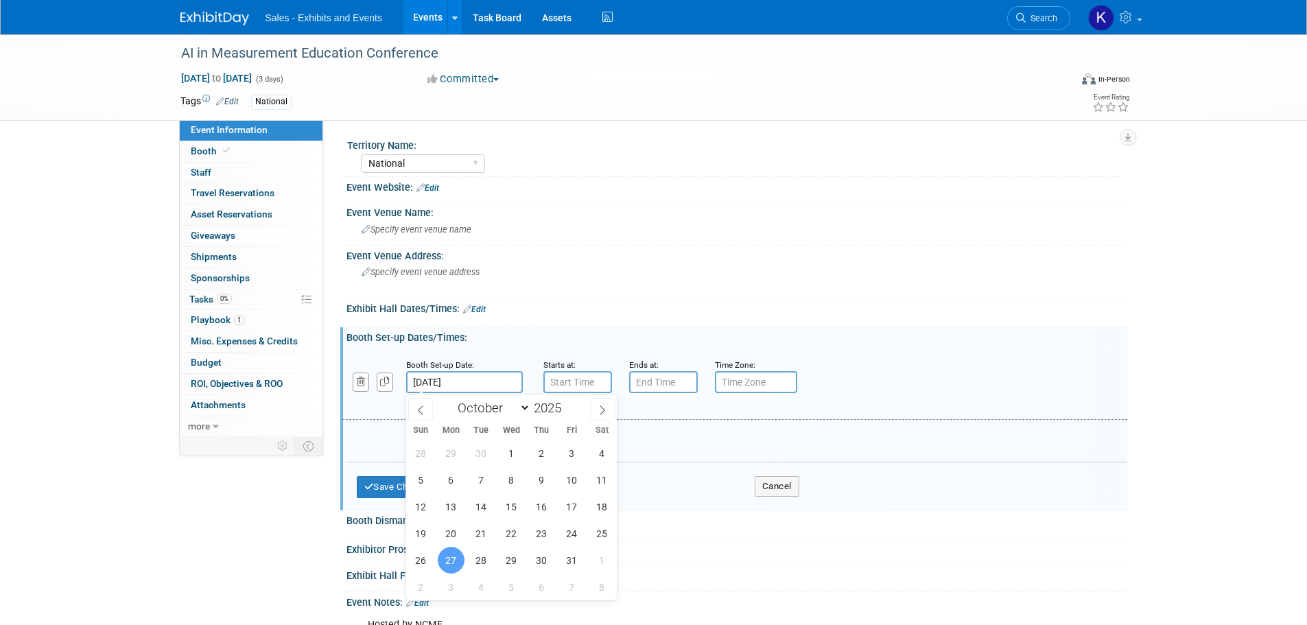
click at [506, 384] on input "Oct 27, 2025" at bounding box center [464, 382] width 117 height 22
click at [483, 565] on span "28" at bounding box center [481, 560] width 27 height 27
type input "Oct 28, 2025"
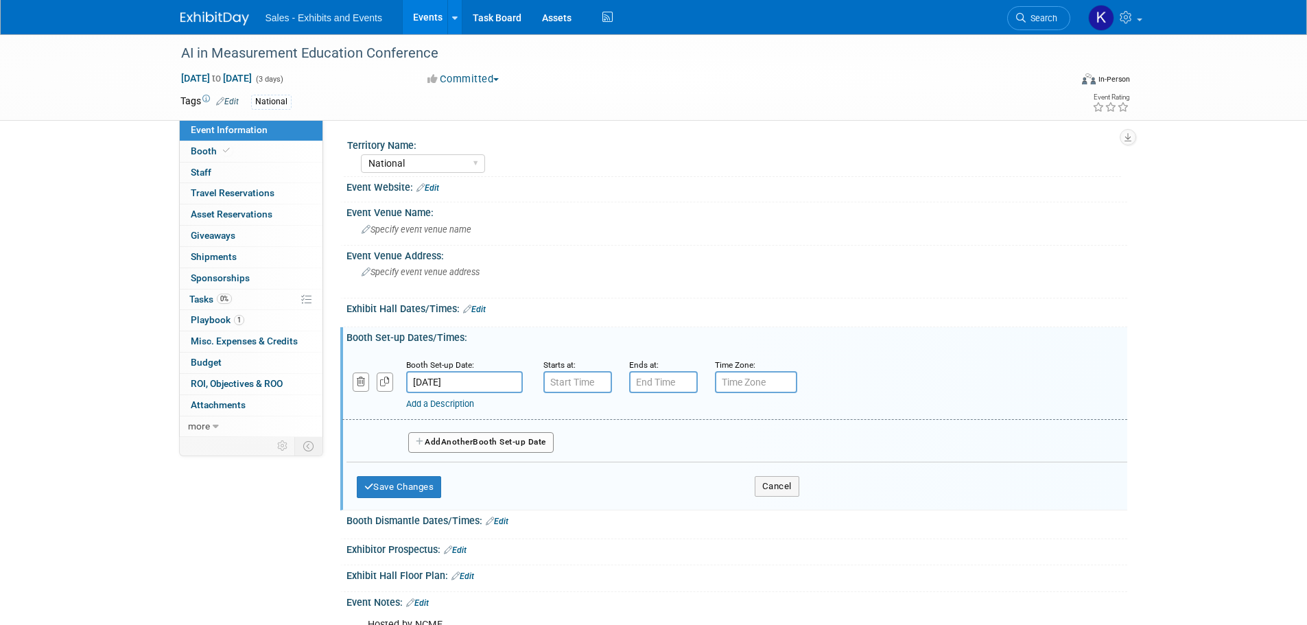
type input "7:00 AM"
click at [585, 373] on input "7:00 AM" at bounding box center [577, 382] width 69 height 22
click at [696, 510] on span at bounding box center [676, 507] width 93 height 24
click at [423, 482] on button "Save Changes" at bounding box center [399, 487] width 85 height 22
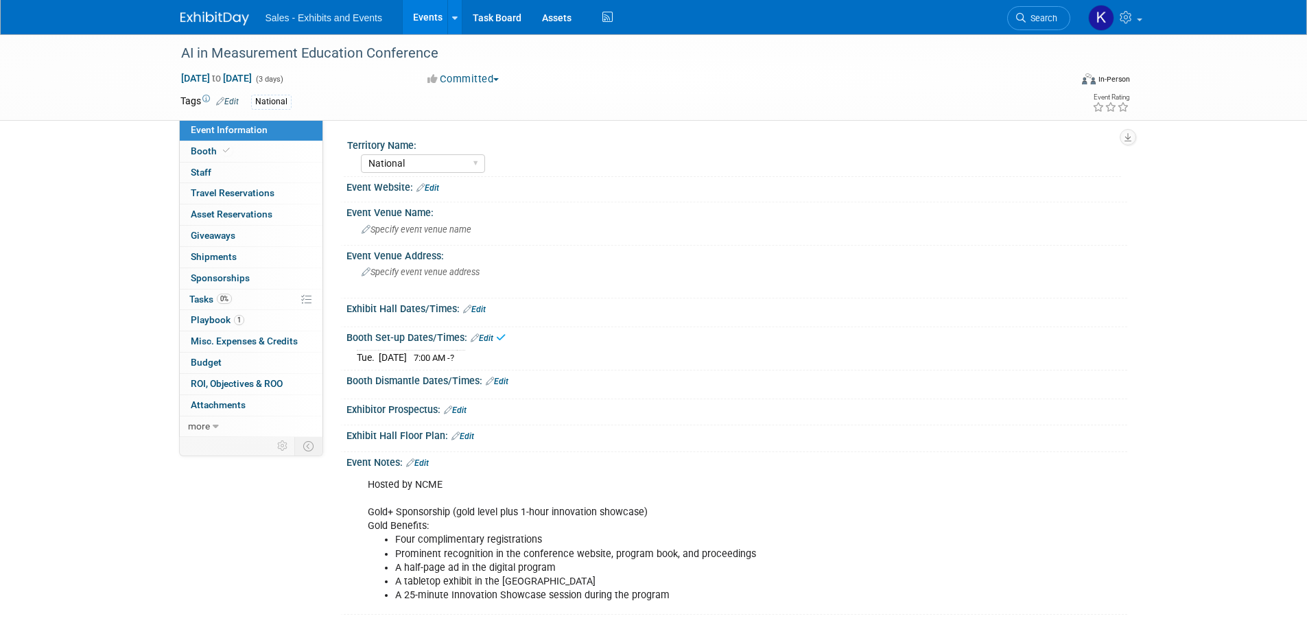
drag, startPoint x: 499, startPoint y: 381, endPoint x: 510, endPoint y: 390, distance: 14.1
click at [499, 381] on link "Edit" at bounding box center [497, 382] width 23 height 10
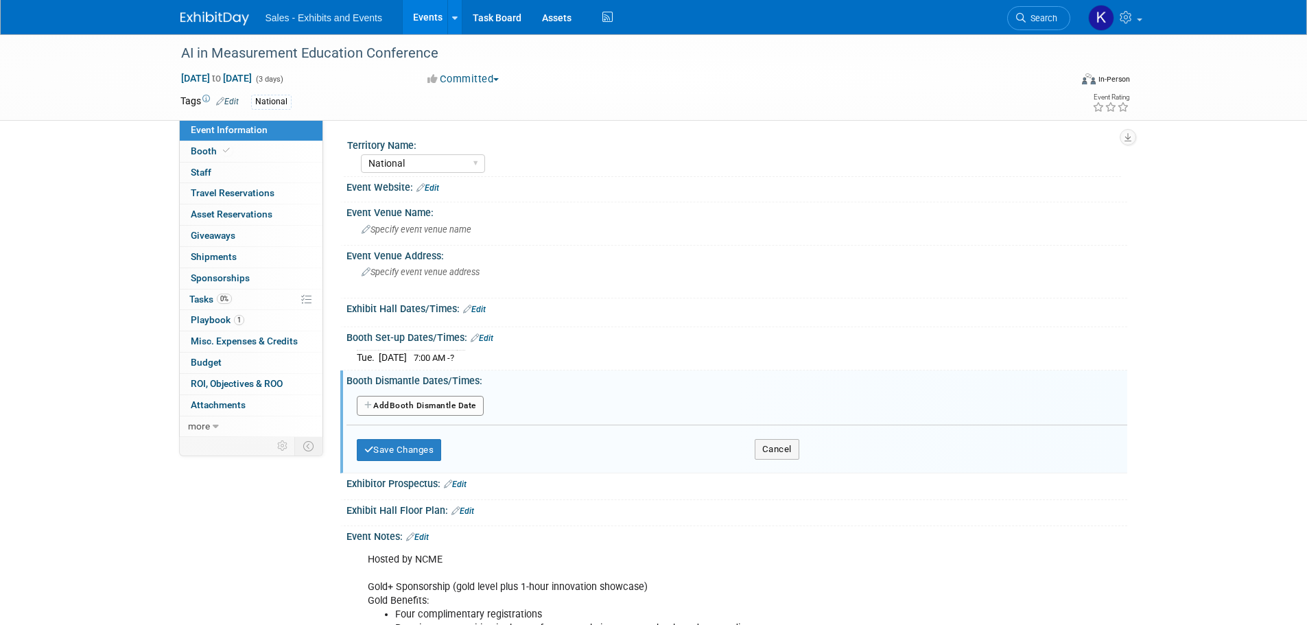
click at [427, 405] on button "Add Another Booth Dismantle Date" at bounding box center [420, 406] width 127 height 21
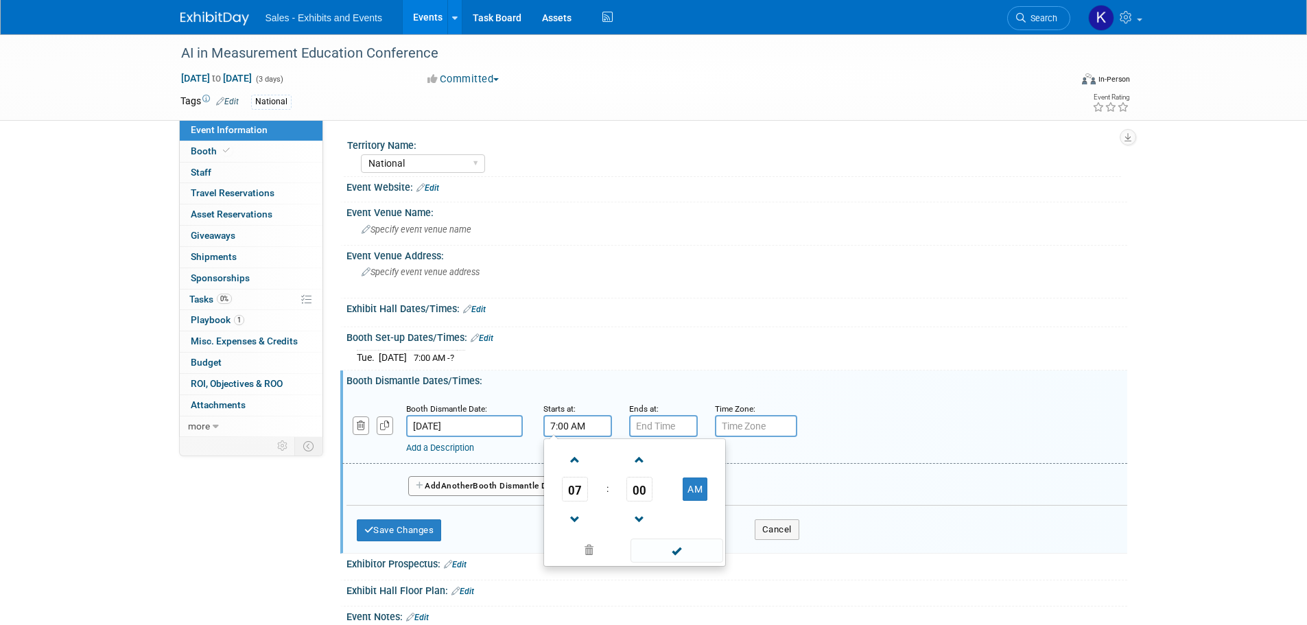
click at [567, 426] on input "7:00 AM" at bounding box center [577, 426] width 69 height 22
click at [700, 492] on button "AM" at bounding box center [695, 489] width 25 height 23
drag, startPoint x: 569, startPoint y: 488, endPoint x: 574, endPoint y: 499, distance: 12.3
click at [569, 490] on span "07" at bounding box center [575, 489] width 26 height 25
click at [608, 502] on td "05" at bounding box center [613, 497] width 44 height 37
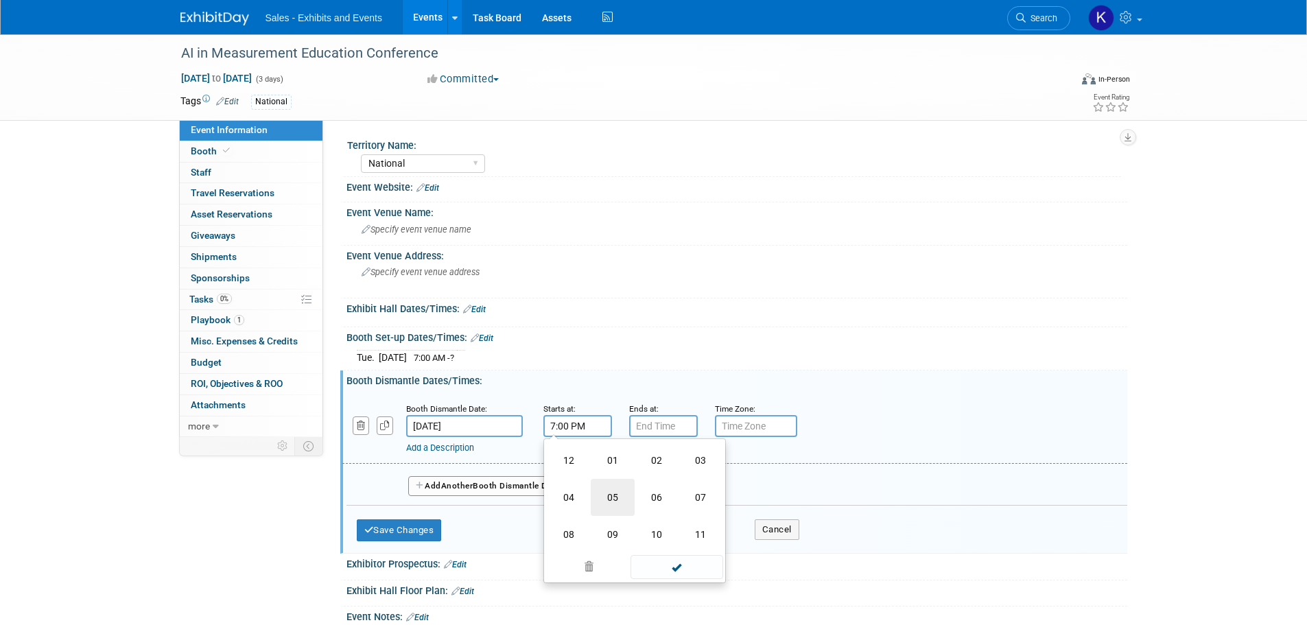
type input "5:00 PM"
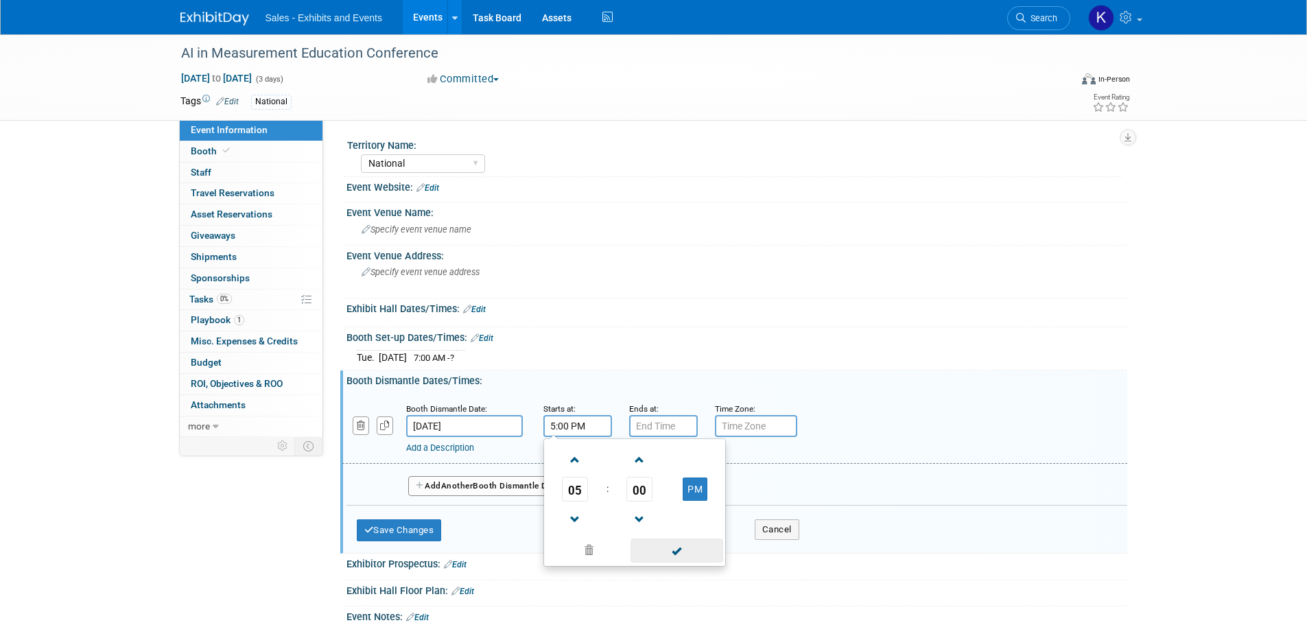
click at [683, 553] on span at bounding box center [676, 551] width 93 height 24
drag, startPoint x: 423, startPoint y: 534, endPoint x: 466, endPoint y: 534, distance: 42.5
click at [424, 534] on button "Save Changes" at bounding box center [399, 530] width 85 height 22
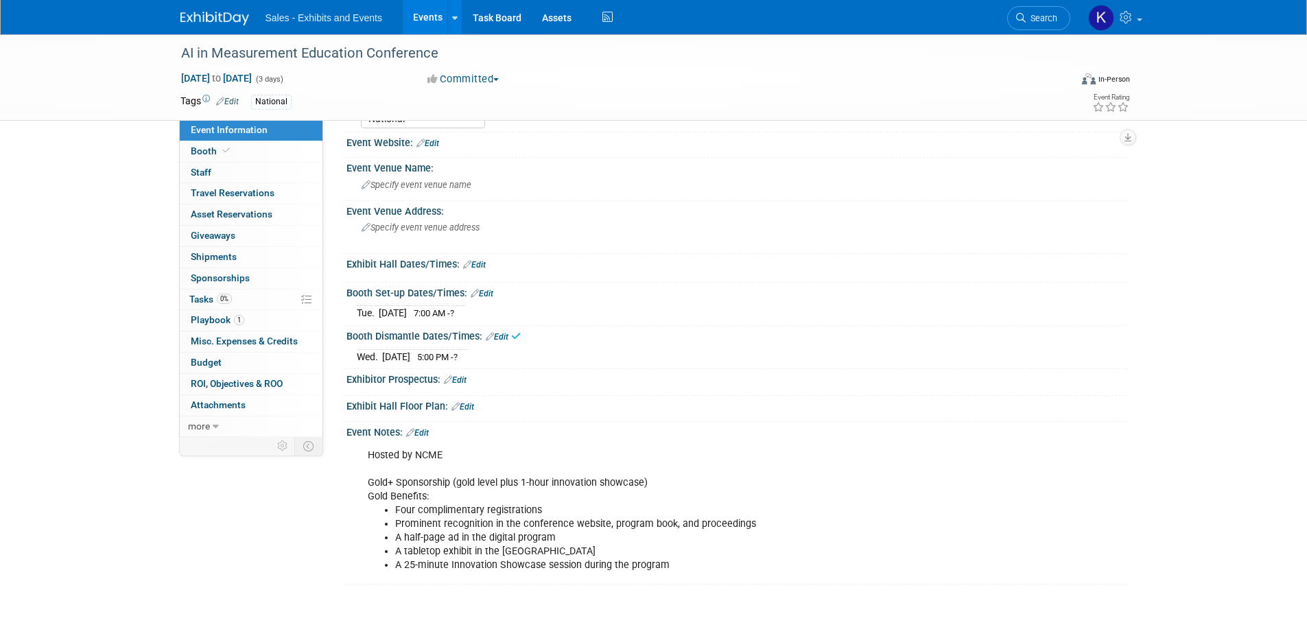
scroll to position [69, 0]
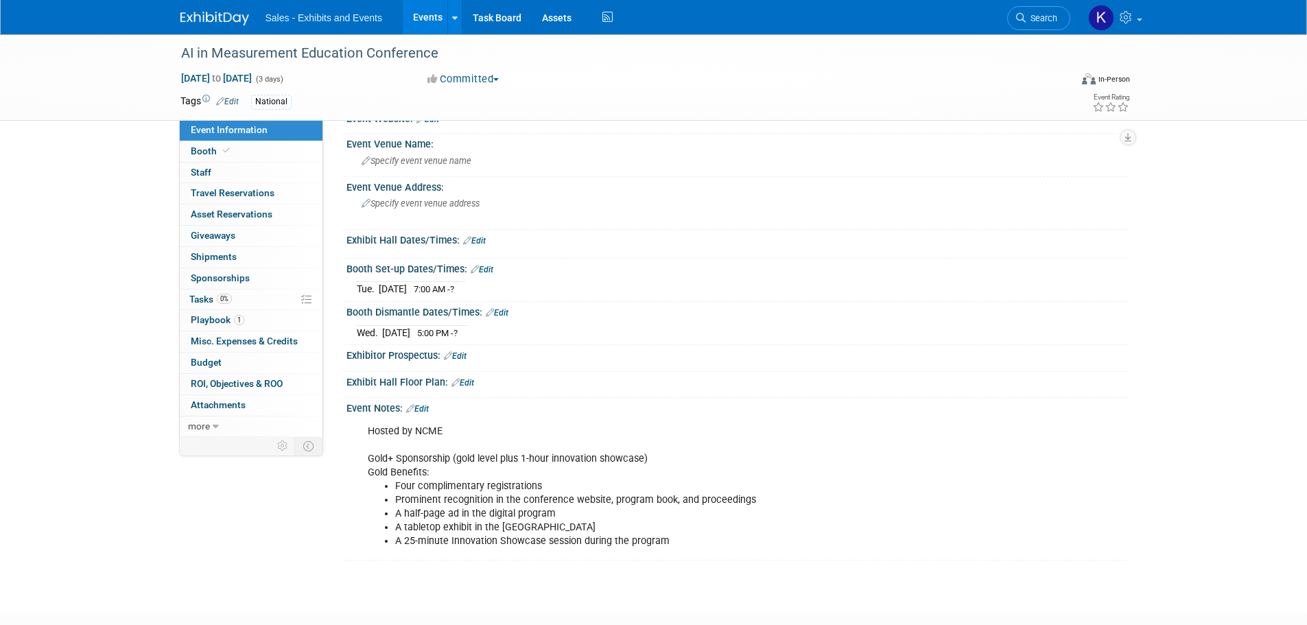
drag, startPoint x: 602, startPoint y: 522, endPoint x: 615, endPoint y: 526, distance: 13.7
click at [602, 523] on li "A tabletop exhibit in the exhibitor hall" at bounding box center [681, 528] width 573 height 14
click at [424, 407] on link "Edit" at bounding box center [417, 409] width 23 height 10
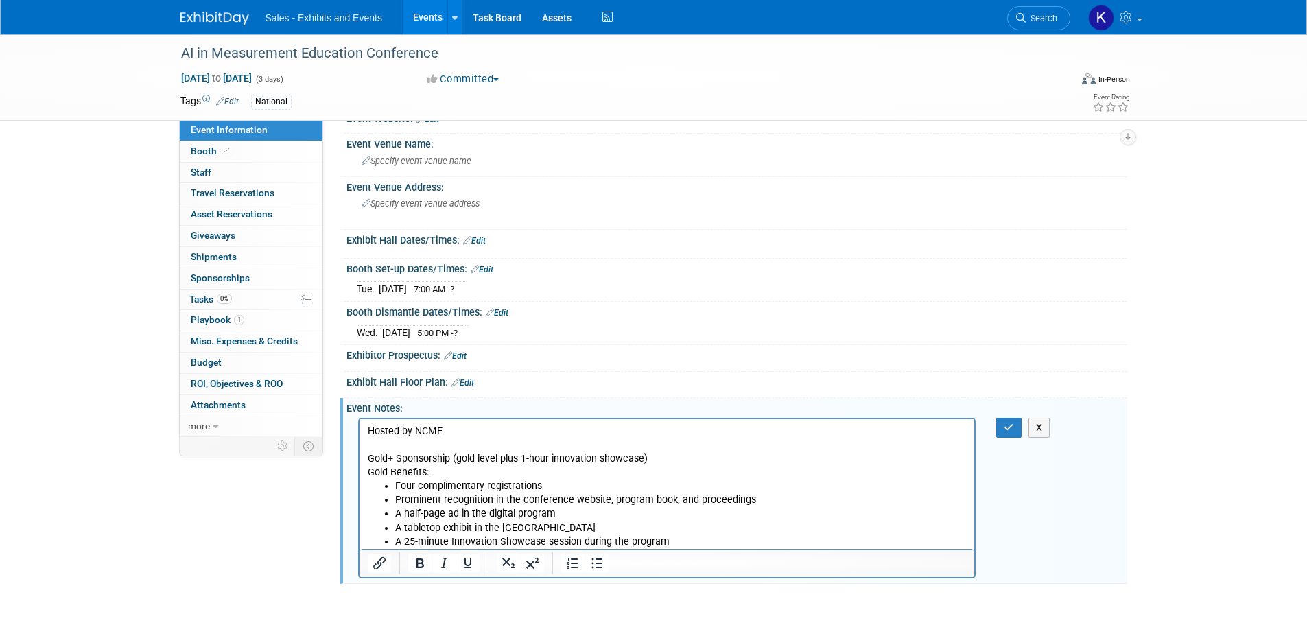
scroll to position [0, 0]
click at [583, 521] on li "A tabletop exhibit in the exhibitor hall" at bounding box center [680, 528] width 572 height 14
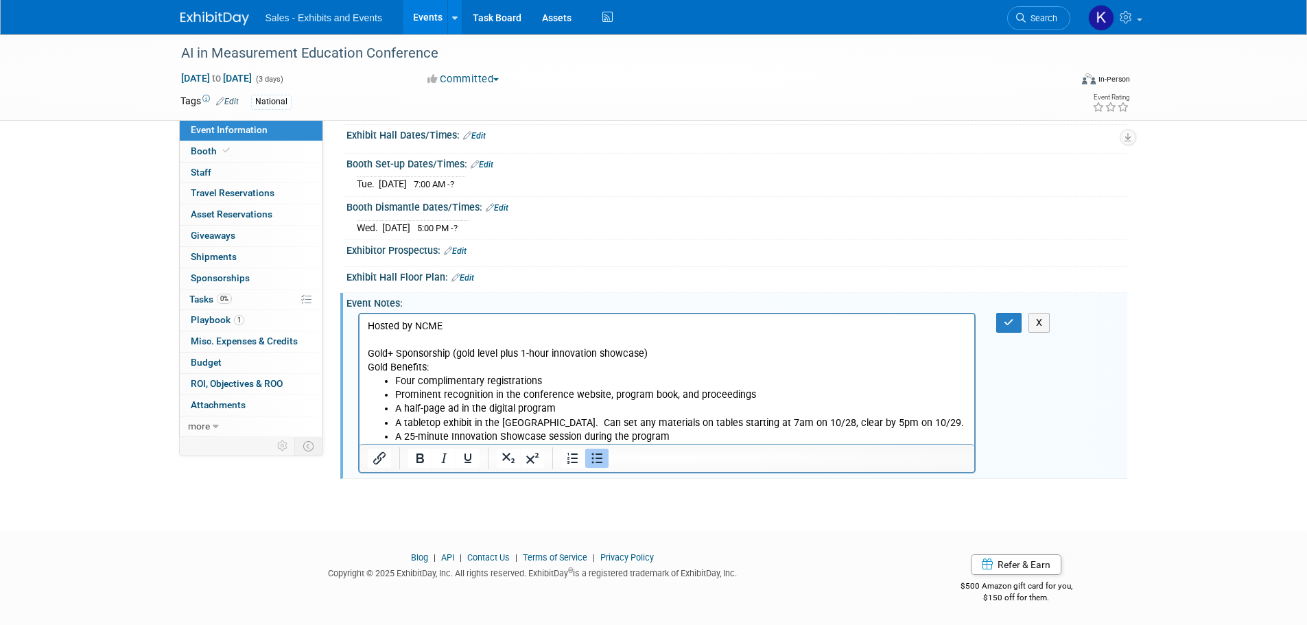
scroll to position [174, 0]
click at [1009, 323] on icon "button" at bounding box center [1009, 322] width 10 height 10
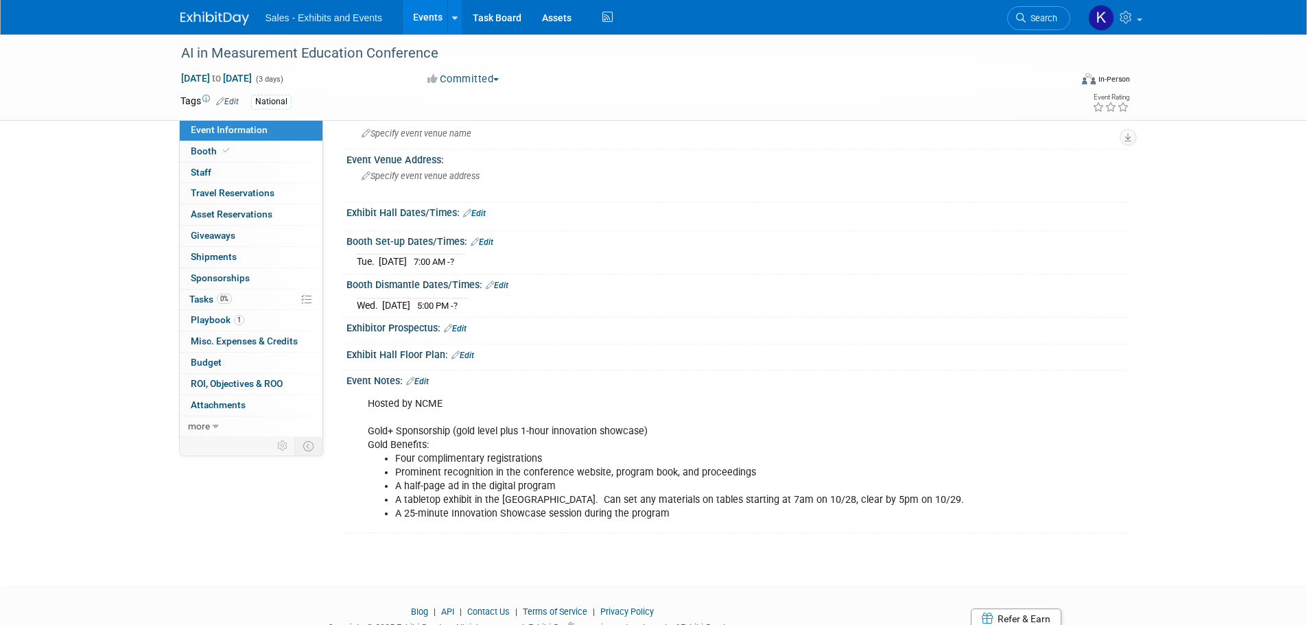
scroll to position [0, 0]
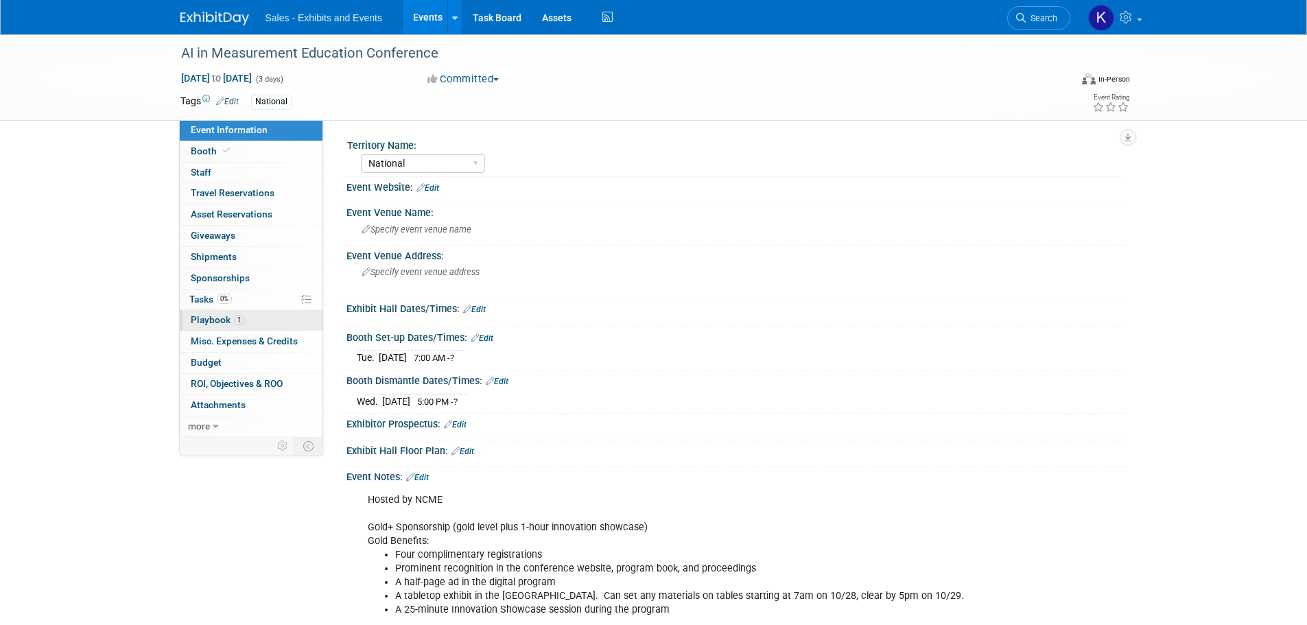
click at [213, 323] on span "Playbook 1" at bounding box center [218, 319] width 54 height 11
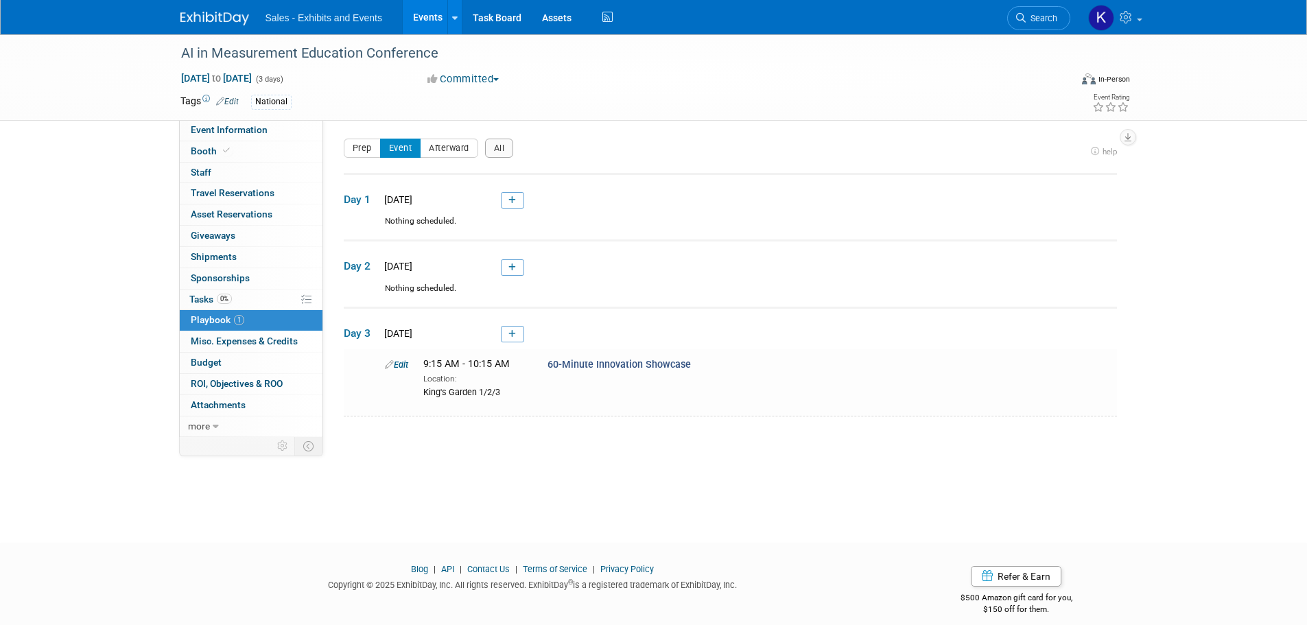
click at [208, 15] on img at bounding box center [214, 19] width 69 height 14
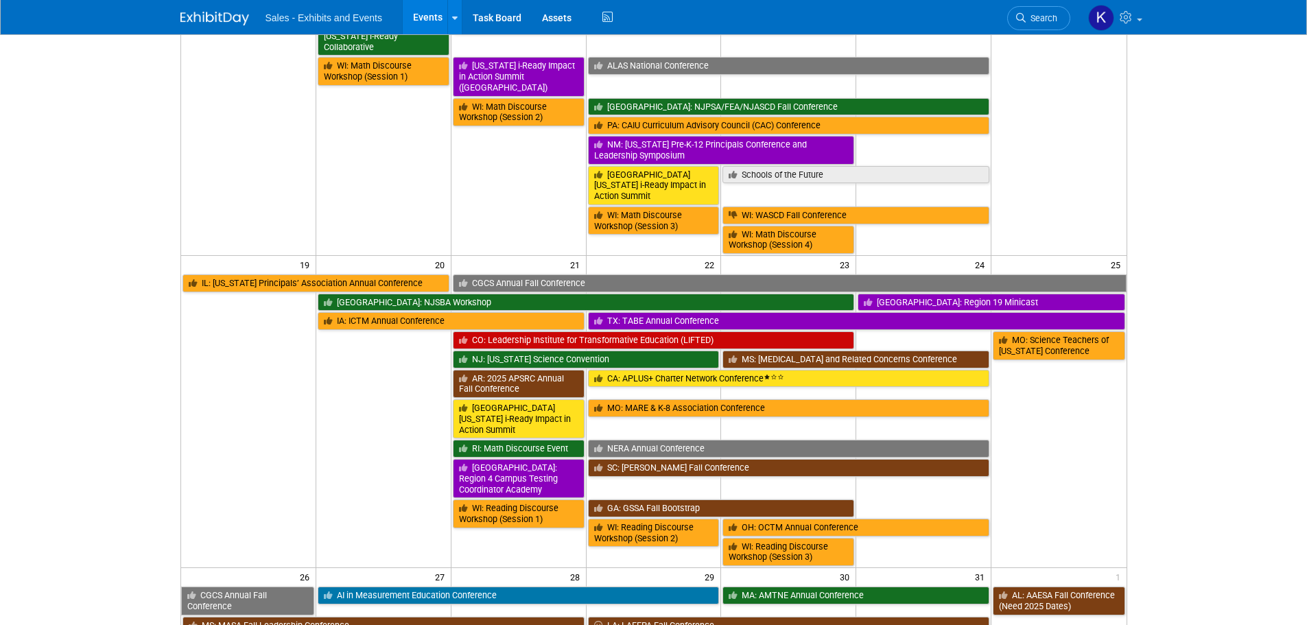
scroll to position [686, 0]
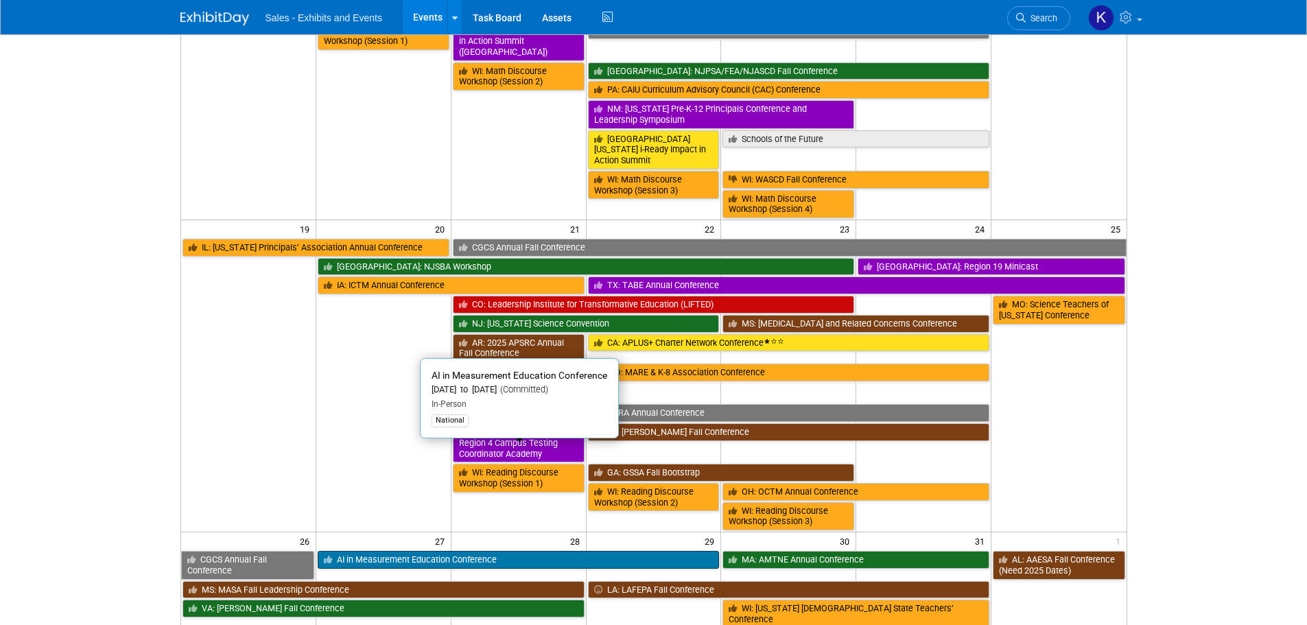
click at [443, 551] on link "AI in Measurement Education Conference" at bounding box center [519, 560] width 402 height 18
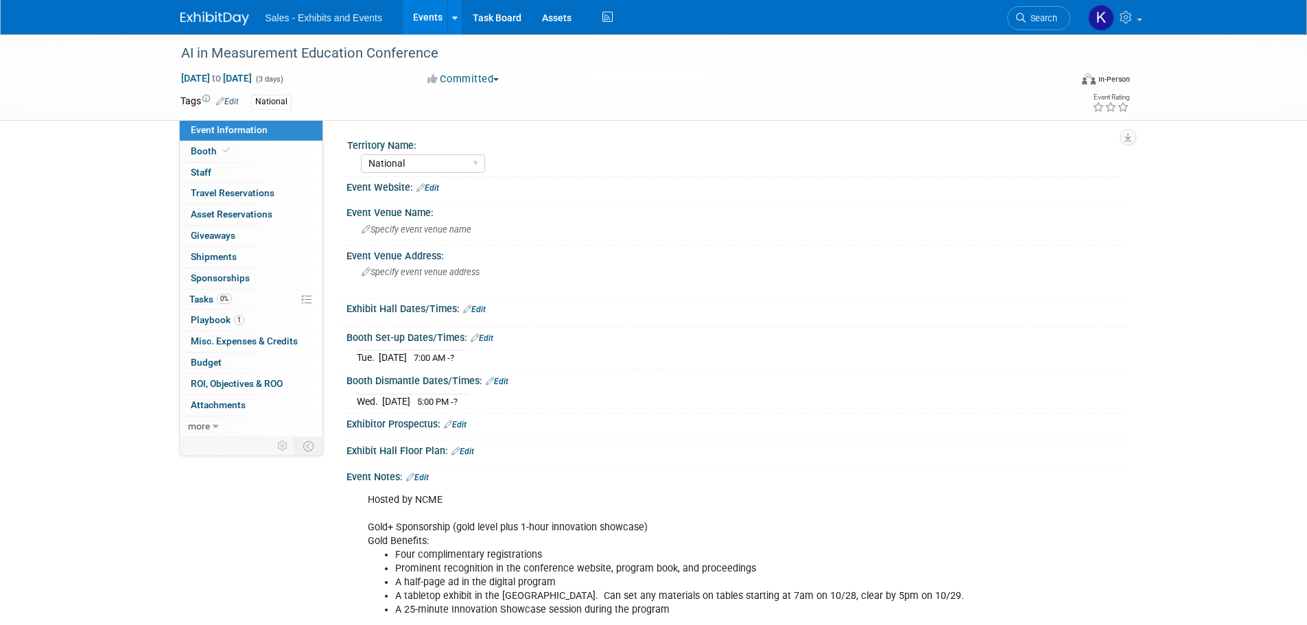
select select "National"
click at [435, 187] on link "Edit" at bounding box center [427, 188] width 23 height 10
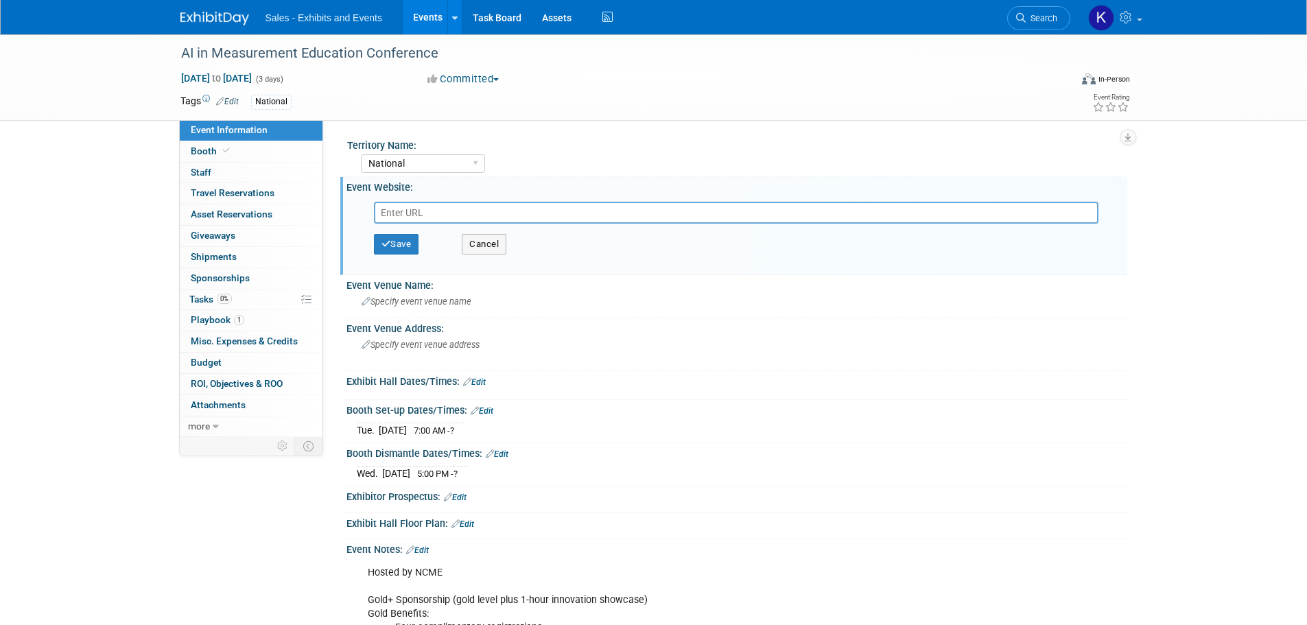
click at [420, 213] on input "text" at bounding box center [736, 213] width 724 height 22
type input "https://www.ncme.org/event/special-conferences/aime-conference"
drag, startPoint x: 398, startPoint y: 246, endPoint x: 406, endPoint y: 247, distance: 8.3
click at [398, 247] on button "Save" at bounding box center [396, 244] width 45 height 21
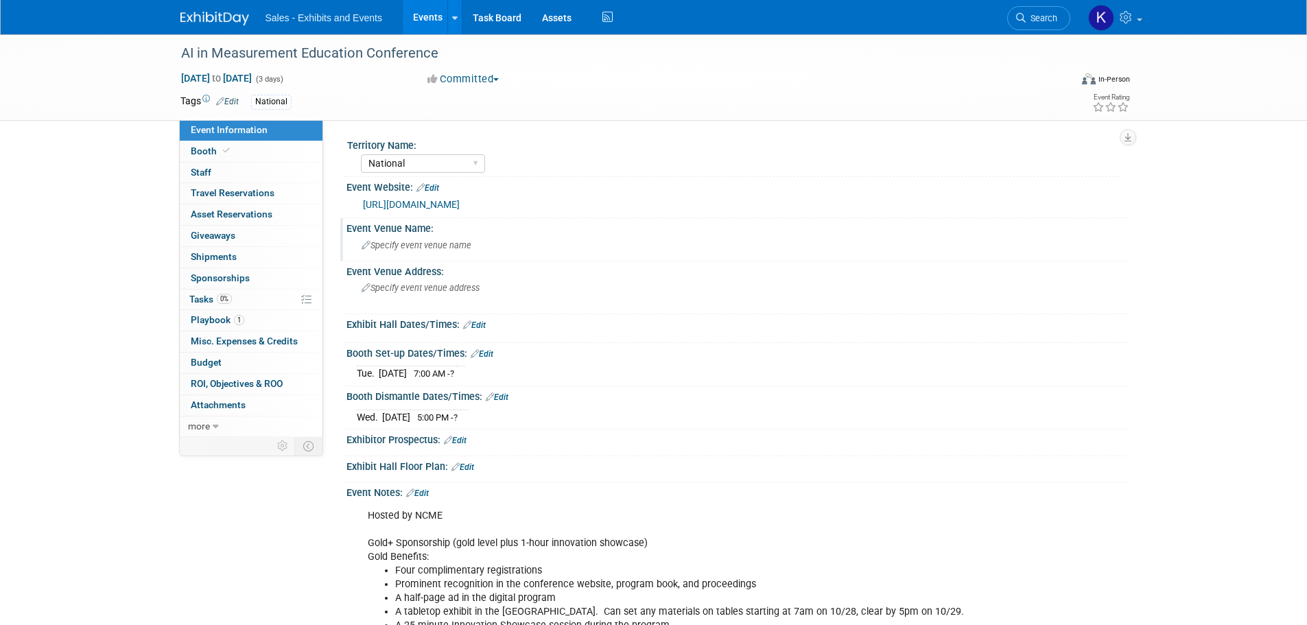
click at [443, 244] on span "Specify event venue name" at bounding box center [417, 245] width 110 height 10
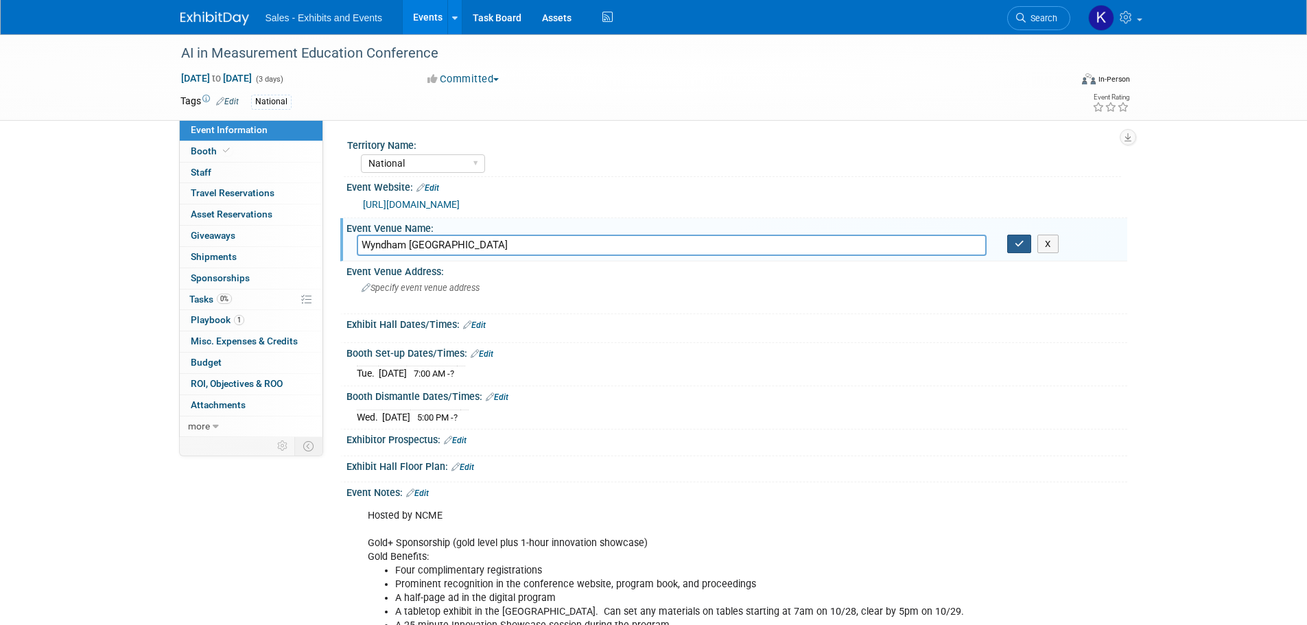
type input "Wyndham Grand Pittsburgh Downtown"
drag, startPoint x: 1026, startPoint y: 246, endPoint x: 808, endPoint y: 279, distance: 220.7
click at [1025, 246] on button "button" at bounding box center [1019, 244] width 25 height 19
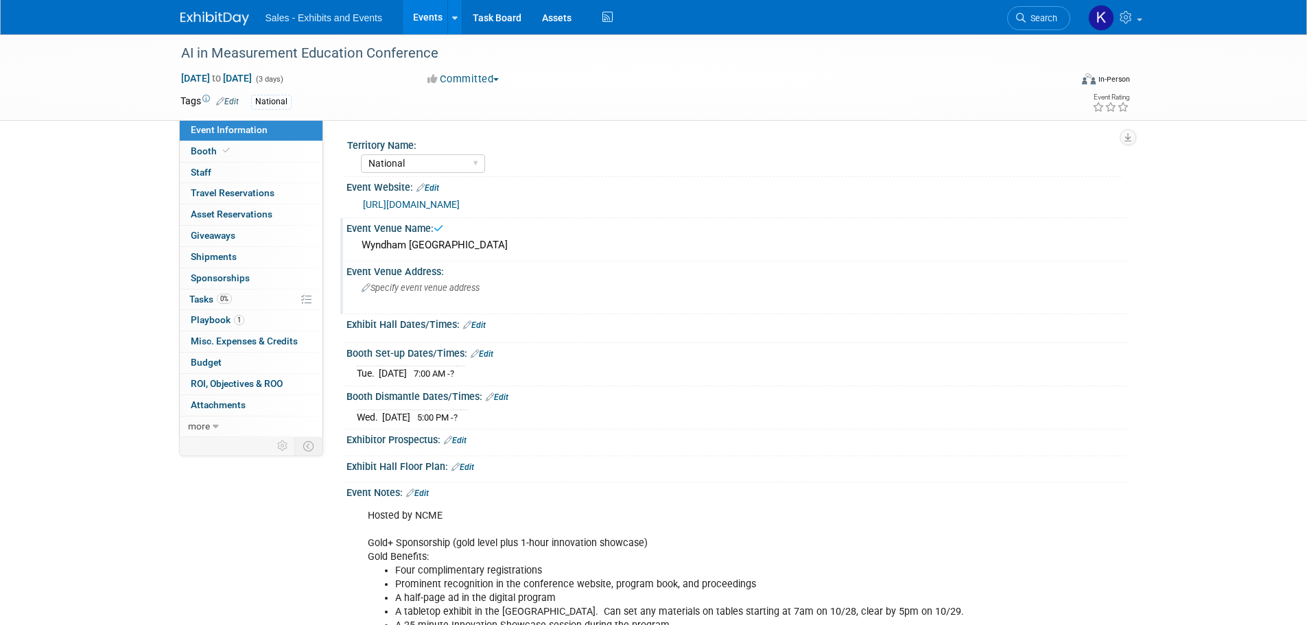
click at [450, 289] on span "Specify event venue address" at bounding box center [421, 288] width 118 height 10
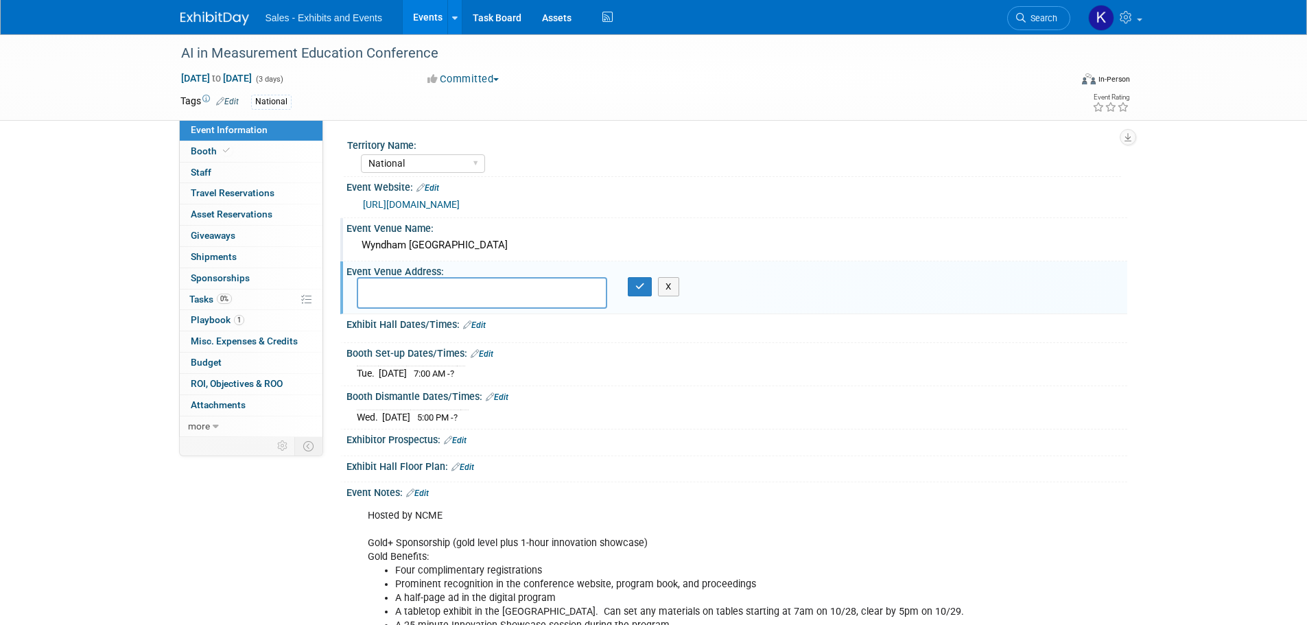
click at [419, 287] on textarea at bounding box center [482, 293] width 250 height 32
type textarea "600 Commonwealth Pl, Pittsburgh, PA 15222"
click at [645, 290] on button "button" at bounding box center [640, 286] width 25 height 19
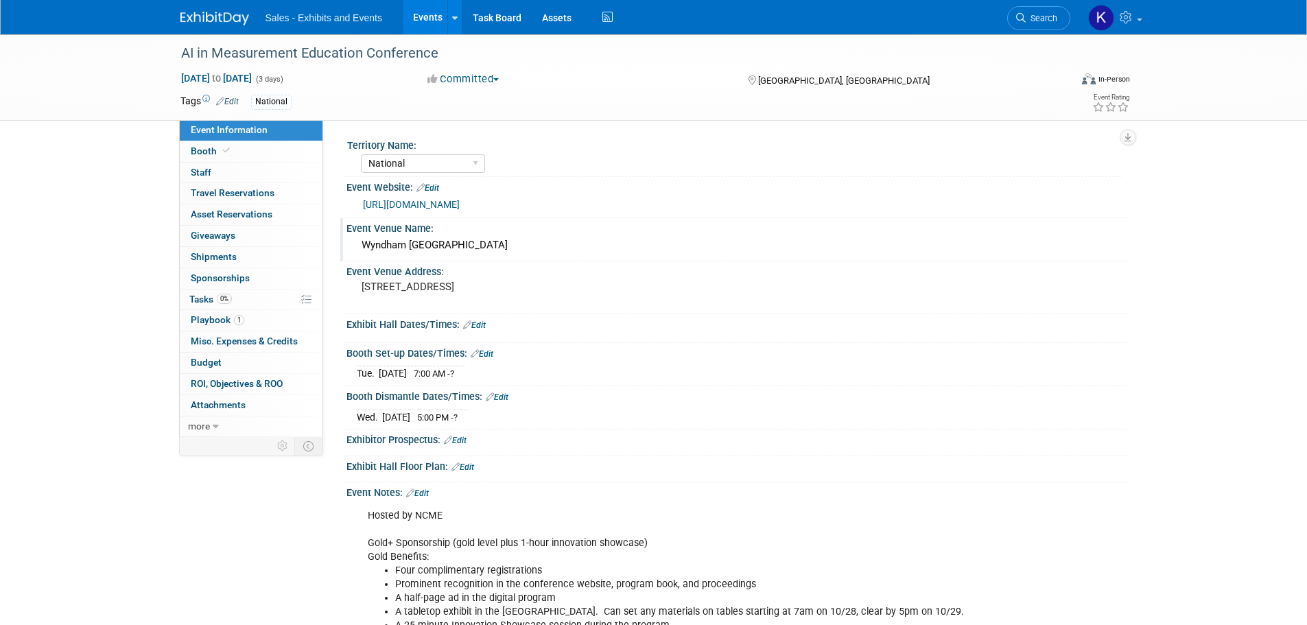
click at [195, 130] on span "Event Information" at bounding box center [229, 129] width 77 height 11
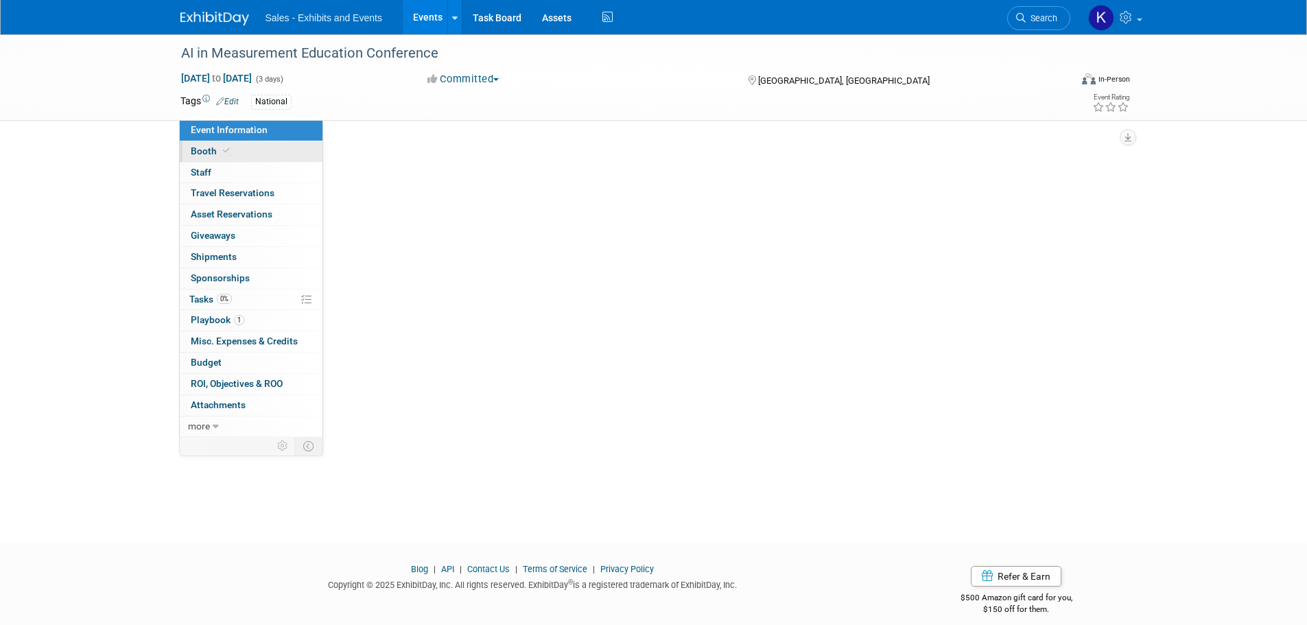
select select "National"
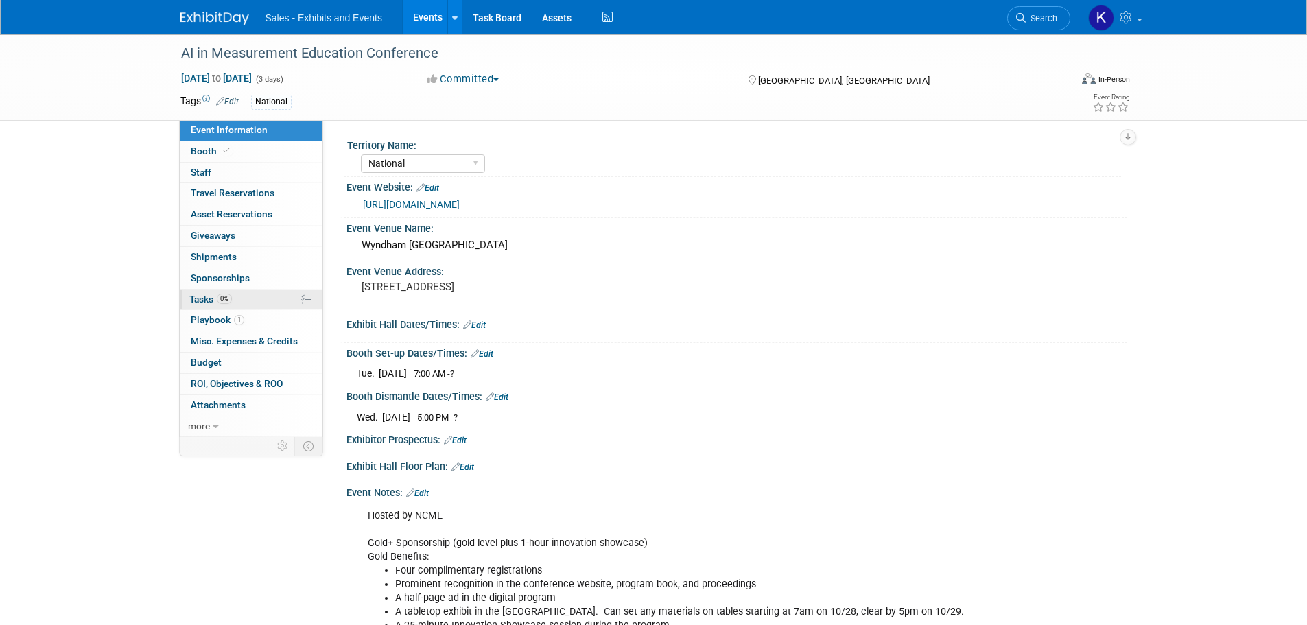
drag, startPoint x: 200, startPoint y: 295, endPoint x: 232, endPoint y: 299, distance: 31.8
click at [200, 296] on span "Tasks 0%" at bounding box center [210, 299] width 43 height 11
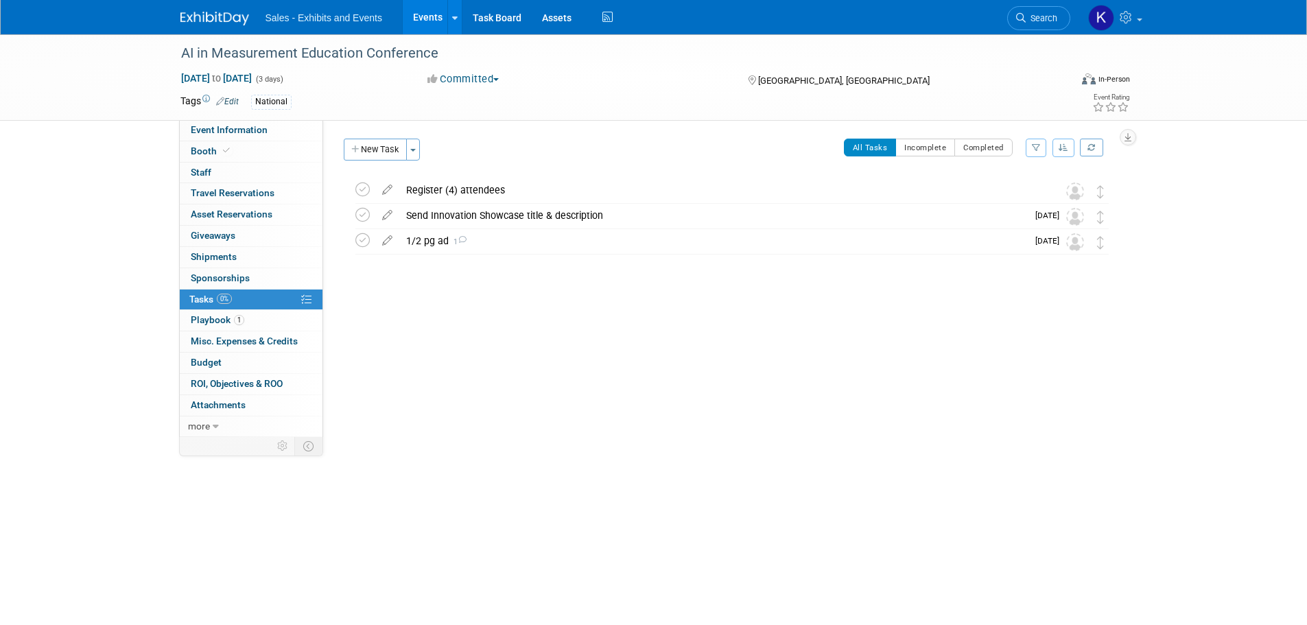
click at [384, 145] on button "New Task" at bounding box center [375, 150] width 63 height 22
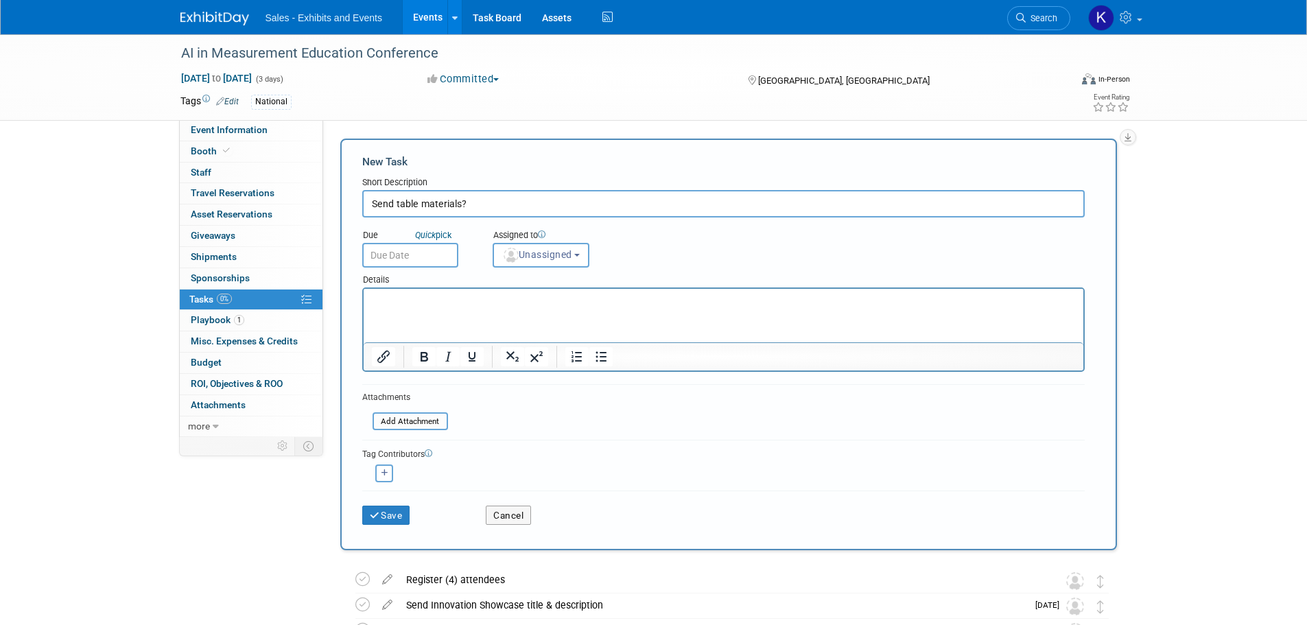
type input "Send table materials?"
drag, startPoint x: 441, startPoint y: 299, endPoint x: 533, endPoint y: 292, distance: 92.2
click at [447, 298] on p "Rich Text Area. Press ALT-0 for help." at bounding box center [723, 301] width 704 height 14
click at [423, 255] on input "text" at bounding box center [410, 255] width 96 height 25
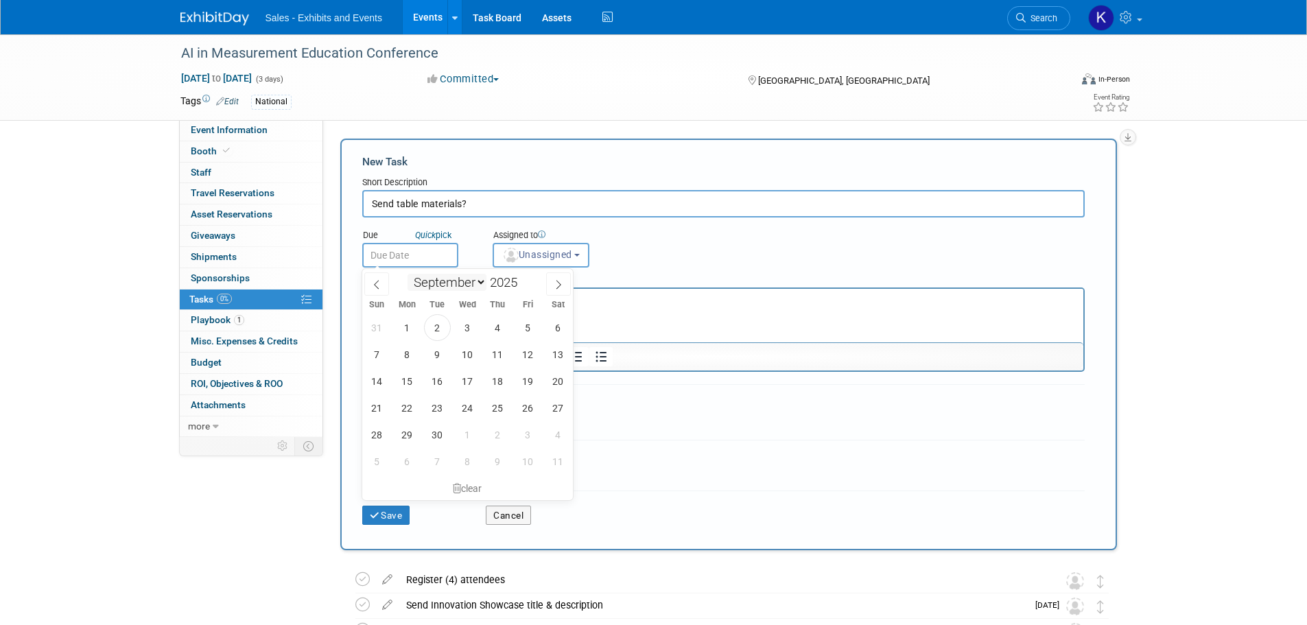
click at [484, 283] on select "January February March April May June July August September October November De…" at bounding box center [447, 282] width 79 height 17
select select "9"
click at [408, 274] on select "January February March April May June July August September October November De…" at bounding box center [447, 282] width 79 height 17
click at [468, 329] on span "1" at bounding box center [467, 327] width 27 height 27
type input "Oct 1, 2025"
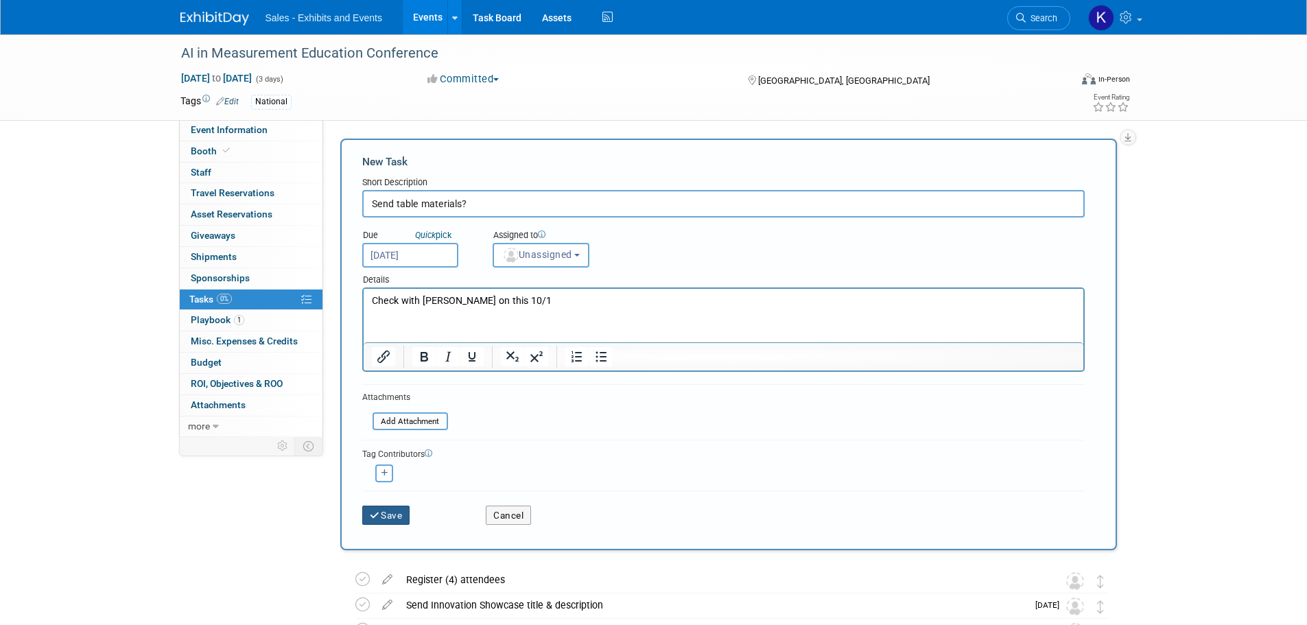
click at [394, 512] on button "Save" at bounding box center [386, 515] width 48 height 19
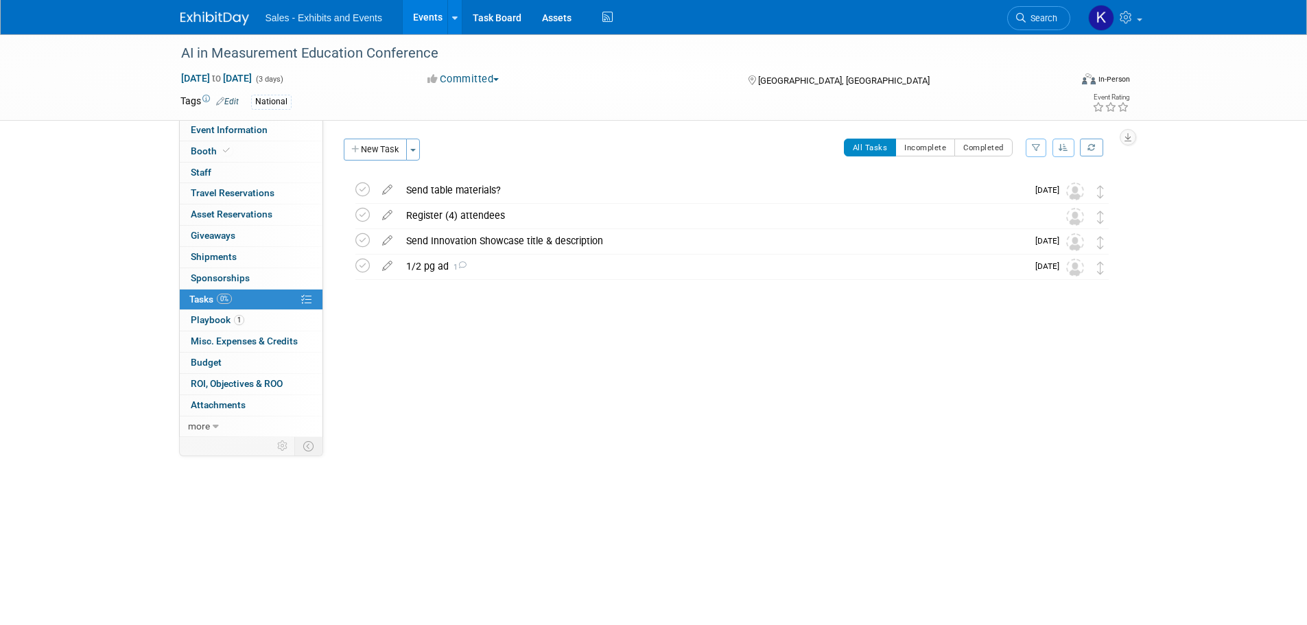
click at [221, 17] on img at bounding box center [214, 19] width 69 height 14
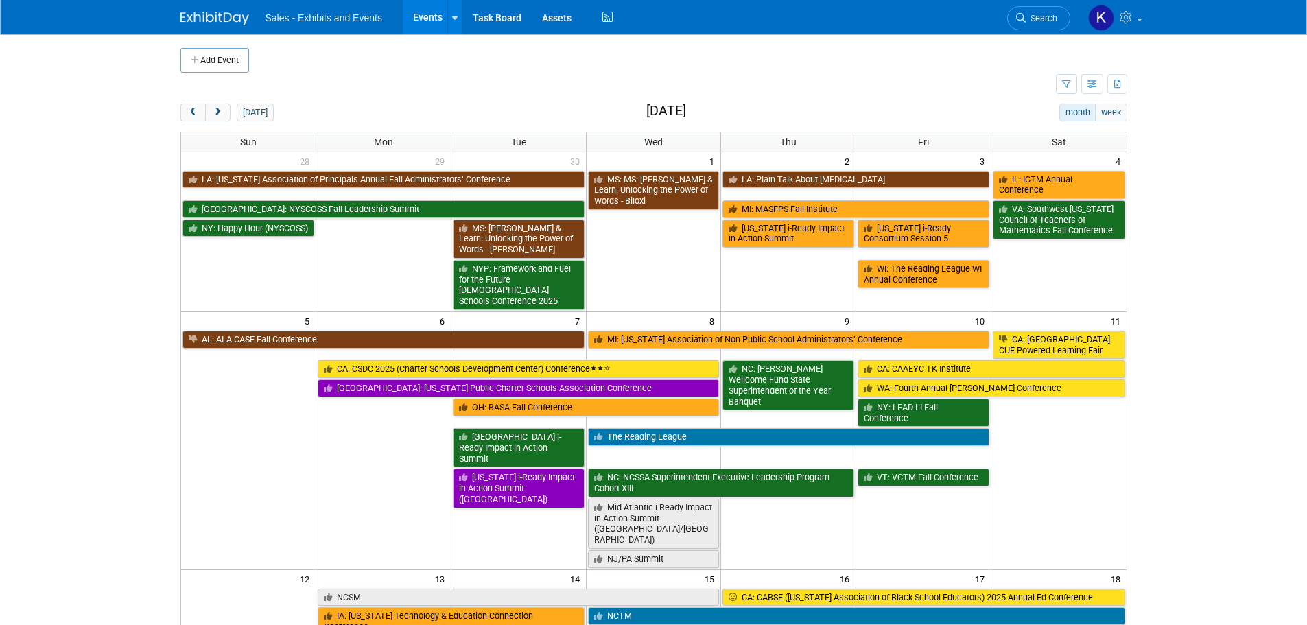
drag, startPoint x: 1306, startPoint y: 10, endPoint x: 1290, endPoint y: 19, distance: 18.7
click at [1299, 12] on div "Sales - Exhibits and Events Events Add Event Bulk Upload Events Shareable Event…" at bounding box center [653, 17] width 1307 height 35
